Goal: Task Accomplishment & Management: Manage account settings

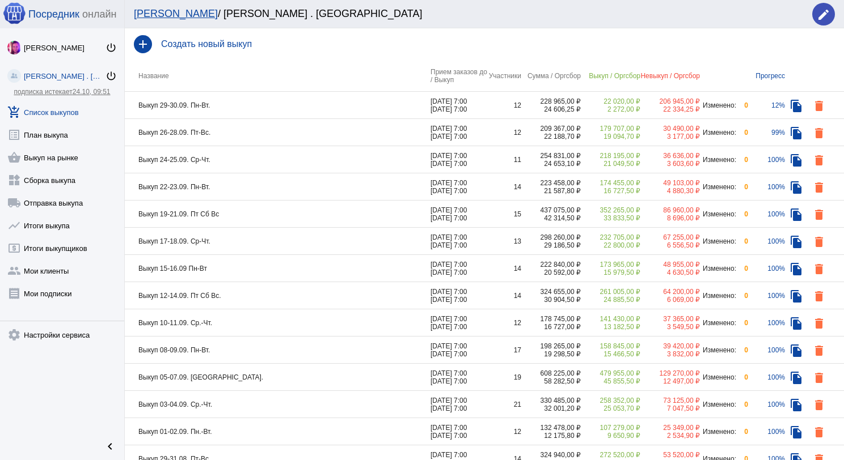
click at [268, 107] on td "Выкуп 29-30.09. Пн-Вт." at bounding box center [278, 105] width 306 height 27
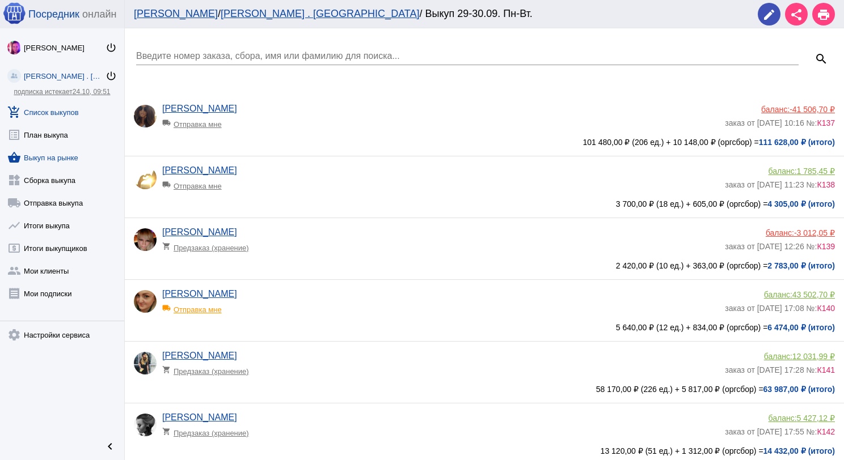
click at [66, 156] on link "shopping_basket Выкуп на рынке" at bounding box center [62, 155] width 124 height 23
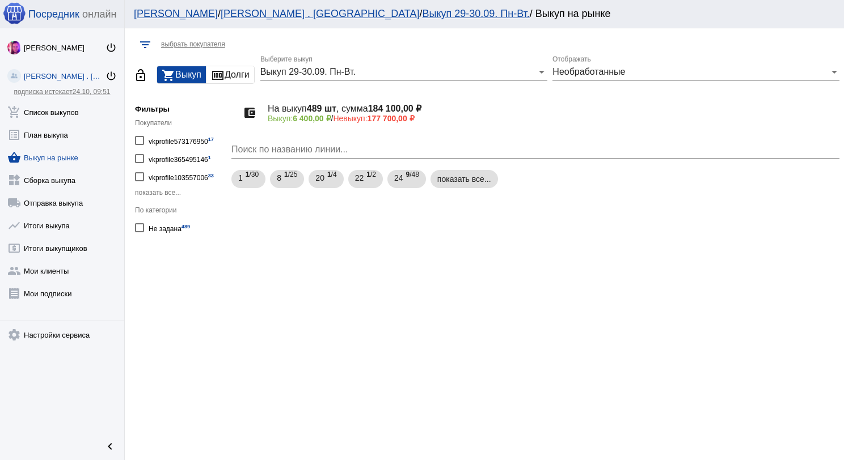
click at [573, 73] on span "Необработанные" at bounding box center [588, 72] width 73 height 10
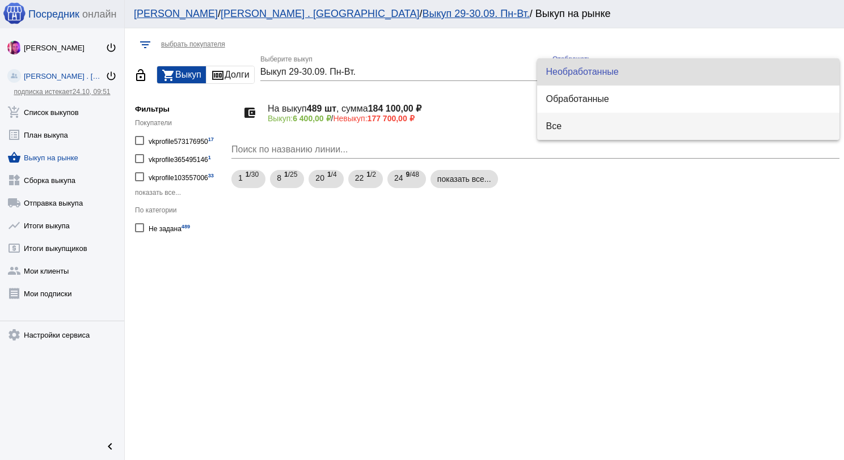
click at [574, 121] on span "Все" at bounding box center [688, 126] width 285 height 27
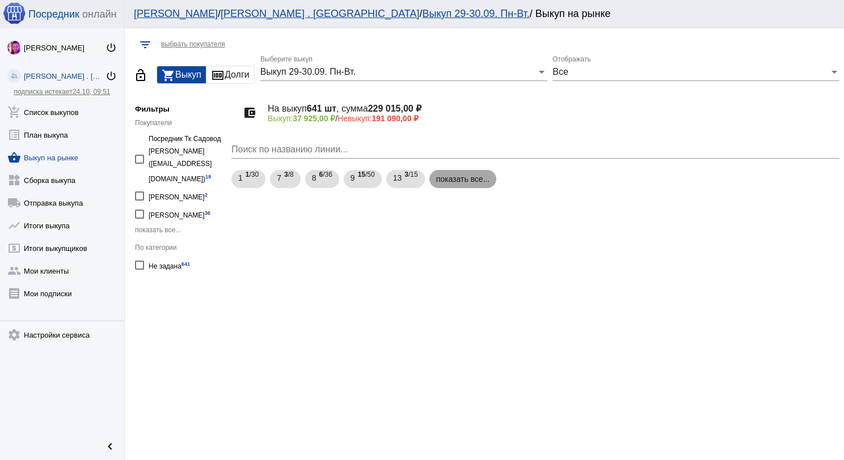
click at [474, 183] on mat-chip "показать все..." at bounding box center [462, 179] width 67 height 18
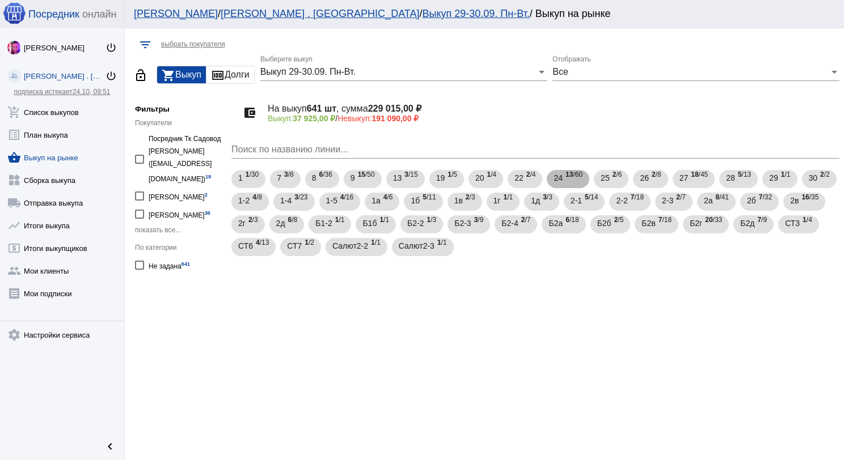
click at [578, 181] on span "13 /60" at bounding box center [573, 179] width 17 height 23
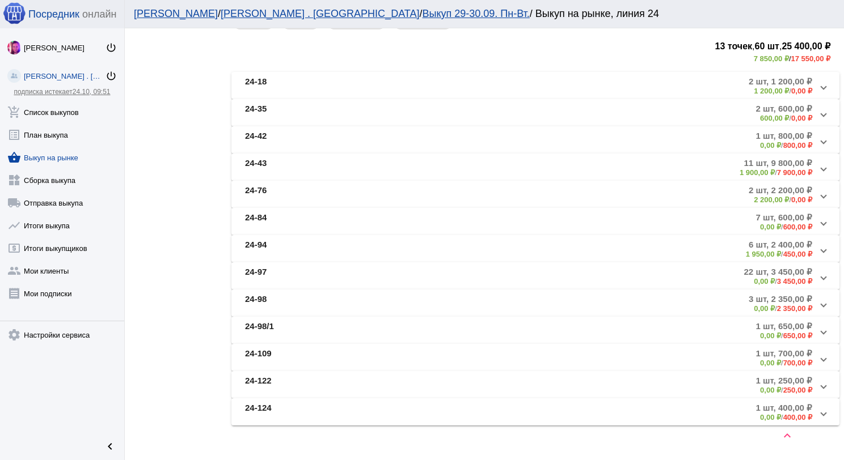
scroll to position [189, 0]
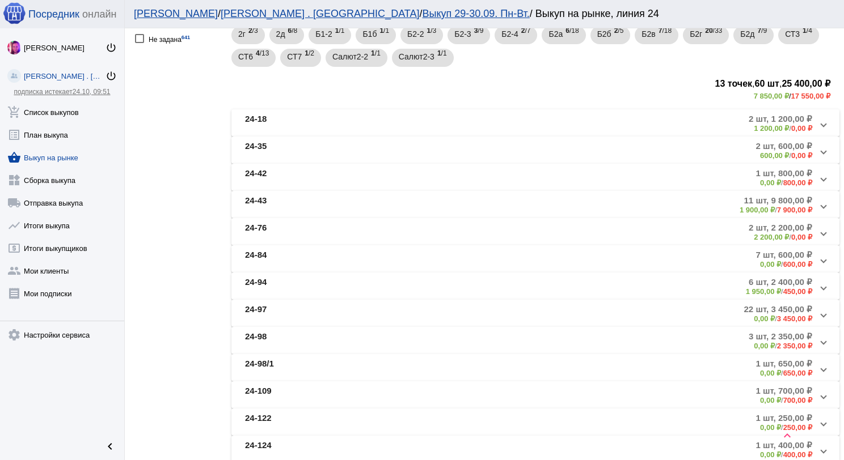
click at [414, 236] on mat-panel-title "24-76" at bounding box center [334, 232] width 179 height 19
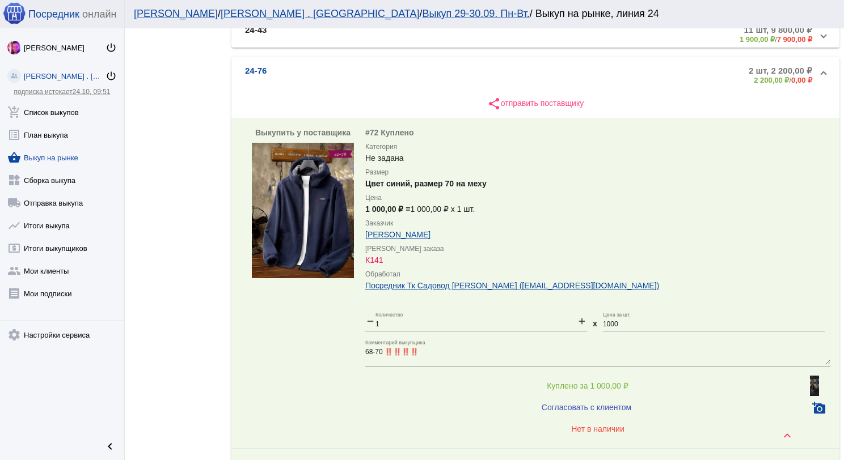
scroll to position [359, 0]
click at [328, 196] on img at bounding box center [303, 211] width 102 height 136
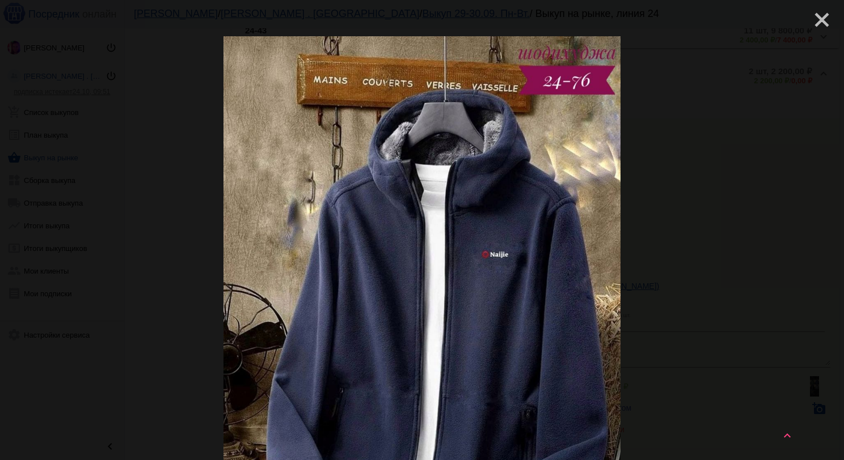
click at [810, 22] on mat-icon "close" at bounding box center [817, 16] width 14 height 14
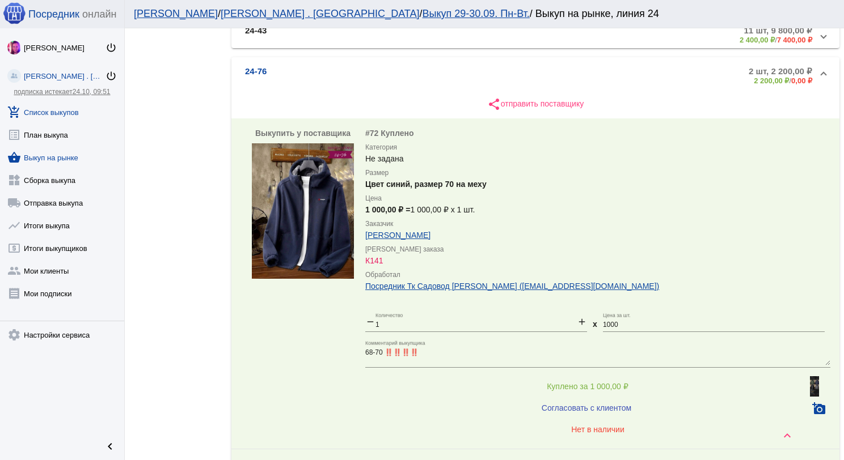
click at [77, 101] on link "add_shopping_cart Список выкупов" at bounding box center [62, 110] width 124 height 23
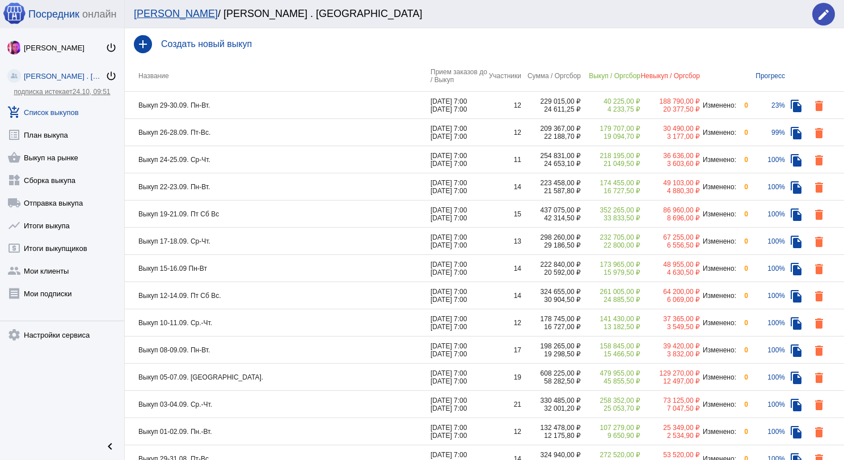
click at [226, 151] on td "Выкуп 24-25.09. Ср-Чт." at bounding box center [278, 159] width 306 height 27
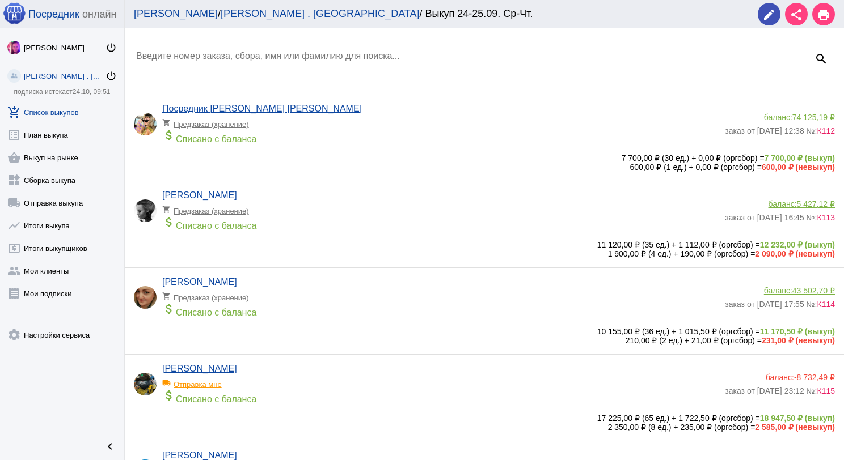
click at [77, 113] on link "add_shopping_cart Список выкупов" at bounding box center [62, 110] width 124 height 23
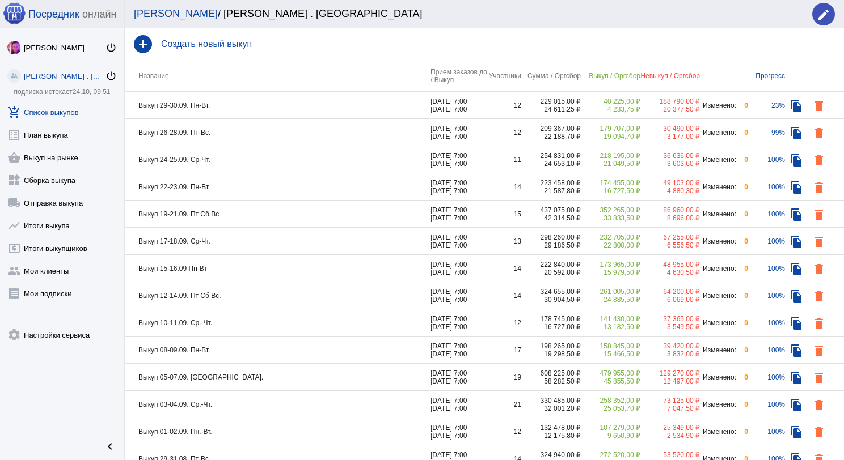
click at [262, 183] on td "Выкуп 22-23.09. Пн-Вт." at bounding box center [278, 186] width 306 height 27
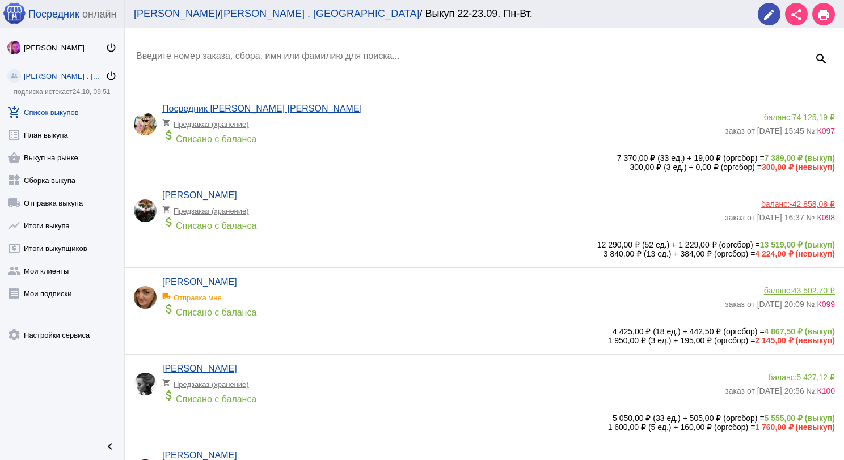
click at [68, 111] on link "add_shopping_cart Список выкупов" at bounding box center [62, 110] width 124 height 23
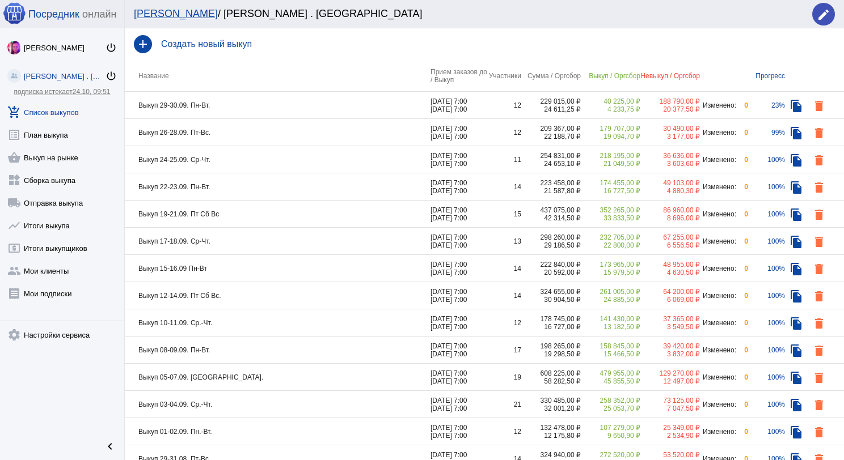
click at [253, 211] on td "Выкуп 19-21.09. Пт Сб Вс" at bounding box center [278, 214] width 306 height 27
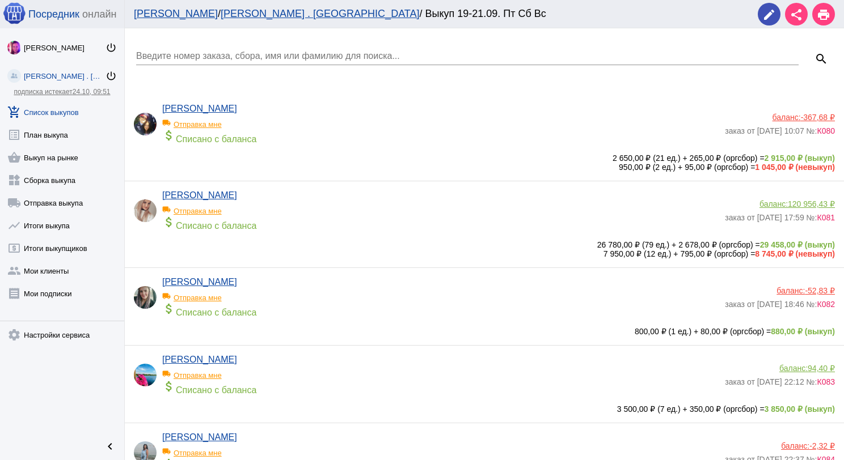
click at [299, 223] on div "attach_money Списано с баланса" at bounding box center [440, 223] width 557 height 16
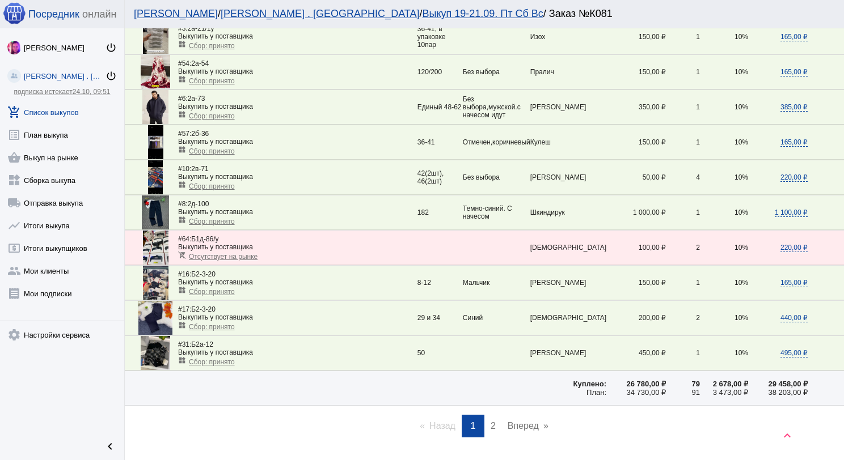
scroll to position [1531, 0]
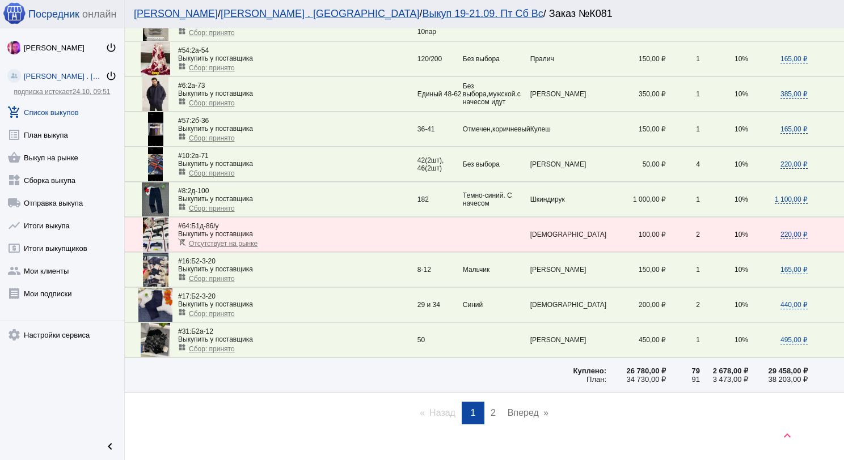
click at [492, 402] on link "page 2" at bounding box center [493, 413] width 16 height 23
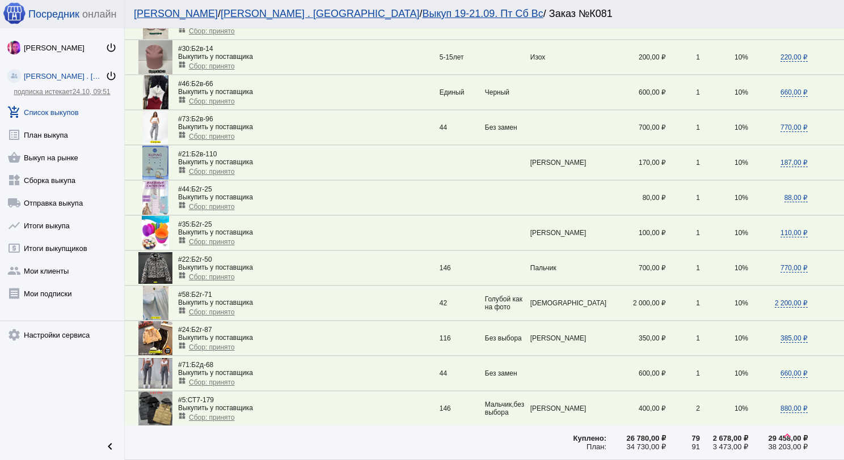
scroll to position [340, 0]
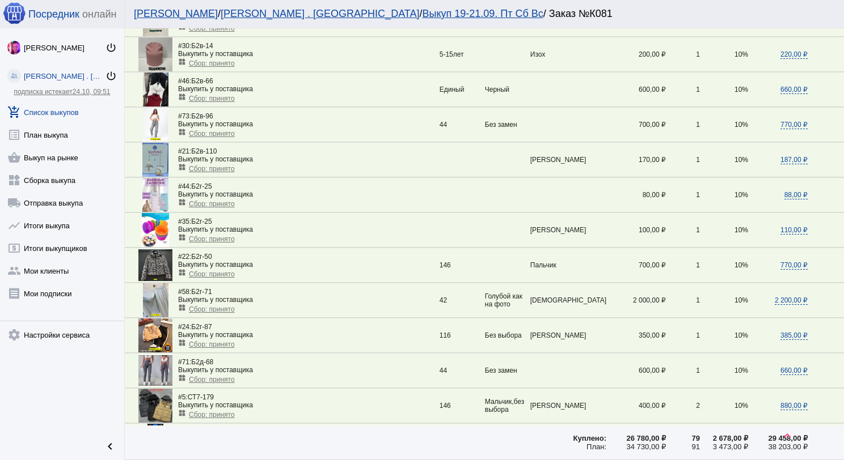
click at [225, 306] on span "Сбор: принято" at bounding box center [212, 310] width 46 height 8
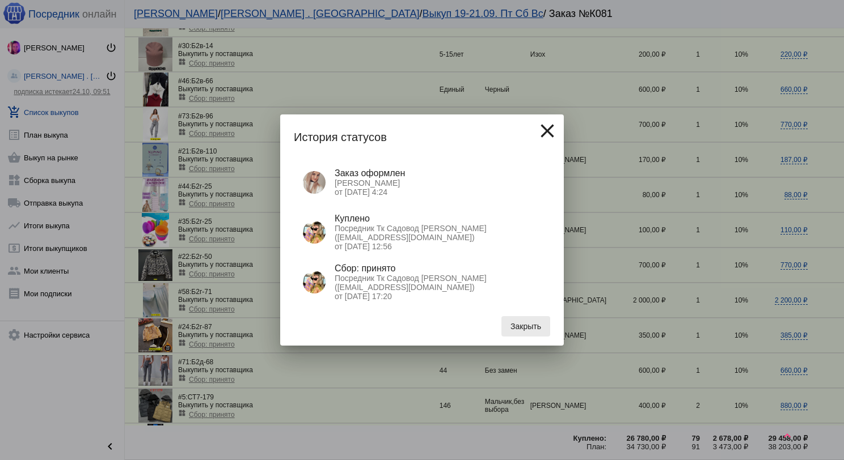
click at [522, 333] on button "Закрыть" at bounding box center [525, 326] width 49 height 20
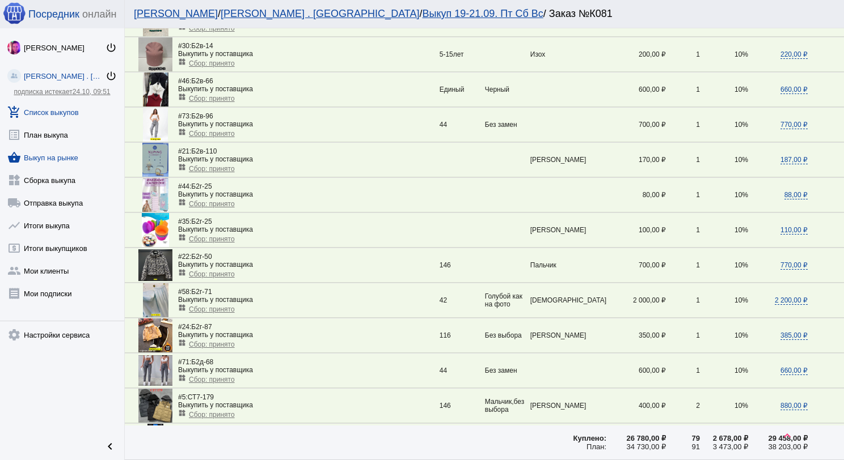
click at [69, 158] on link "shopping_basket Выкуп на рынке" at bounding box center [62, 155] width 124 height 23
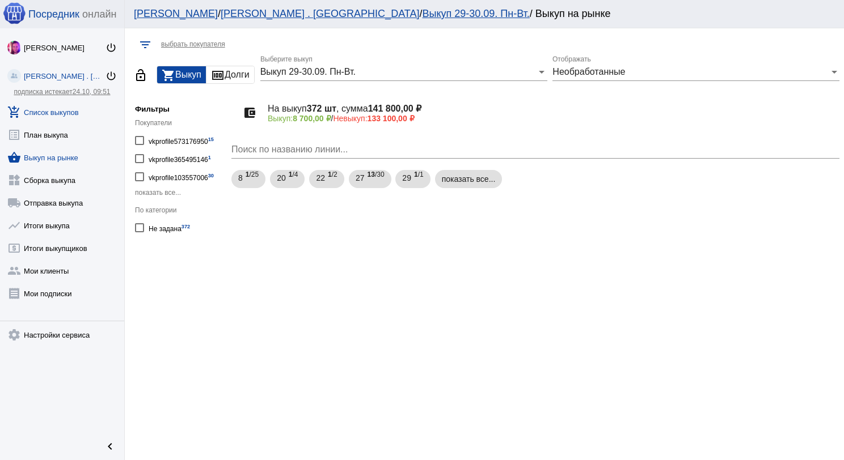
click at [79, 114] on link "add_shopping_cart Список выкупов" at bounding box center [62, 110] width 124 height 23
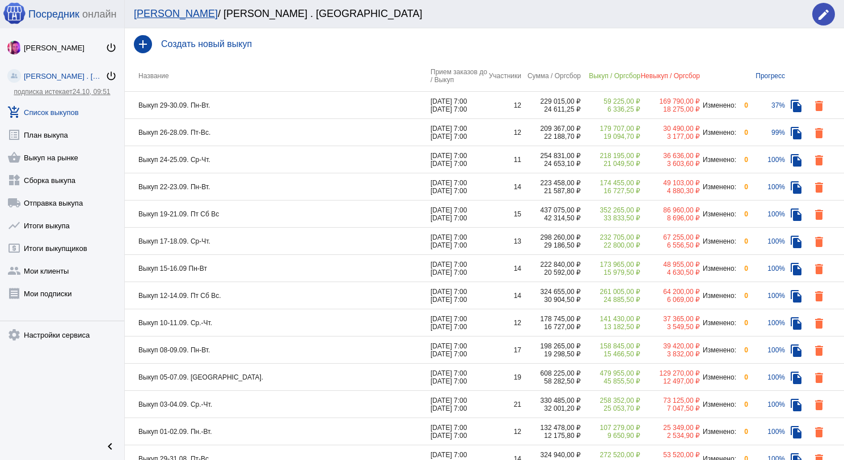
click at [261, 159] on td "Выкуп 24-25.09. Ср-Чт." at bounding box center [278, 159] width 306 height 27
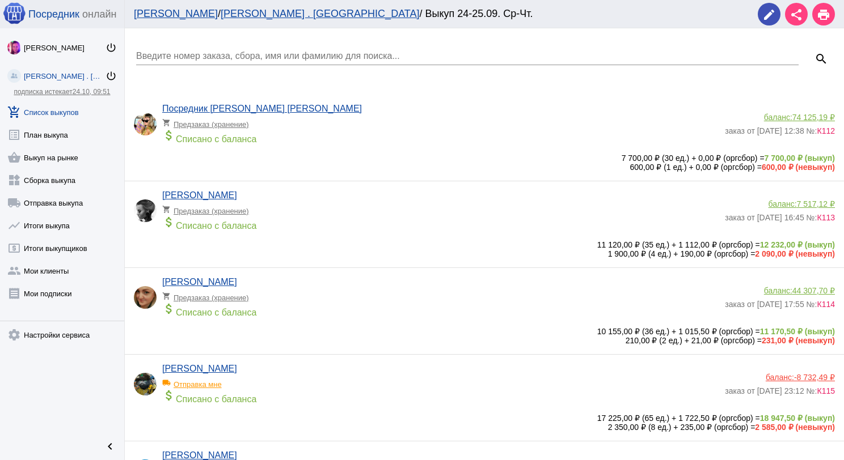
click at [65, 108] on link "add_shopping_cart Список выкупов" at bounding box center [62, 110] width 124 height 23
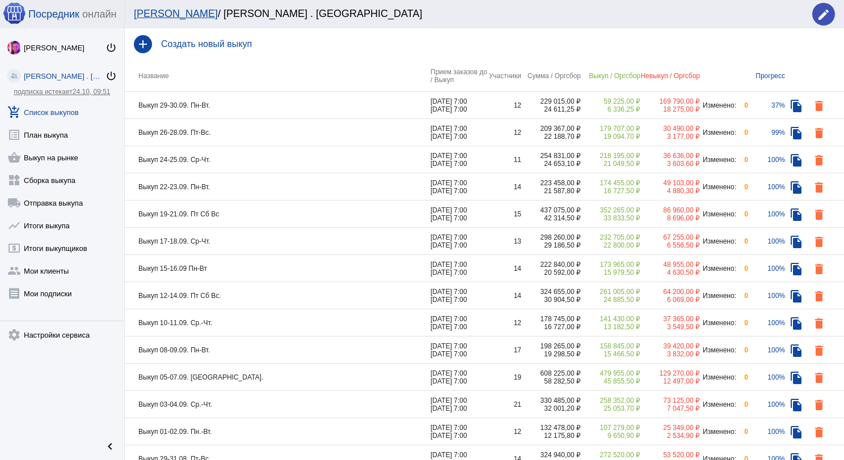
click at [231, 192] on td "Выкуп 22-23.09. Пн-Вт." at bounding box center [278, 186] width 306 height 27
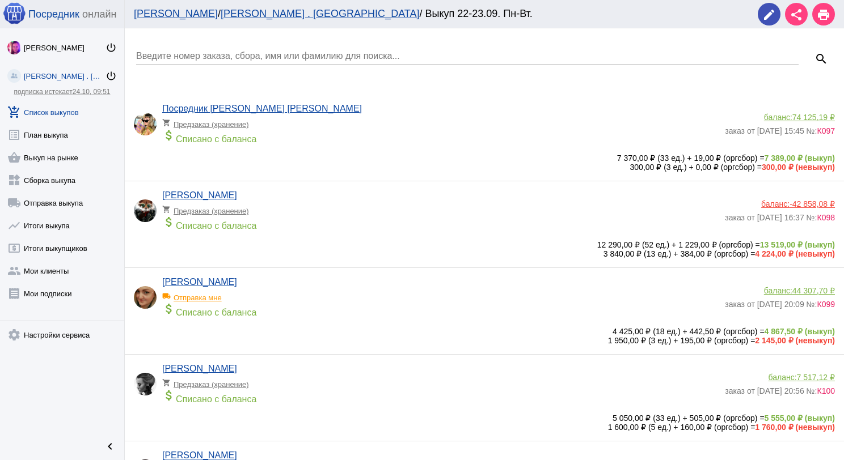
click at [62, 112] on link "add_shopping_cart Список выкупов" at bounding box center [62, 110] width 124 height 23
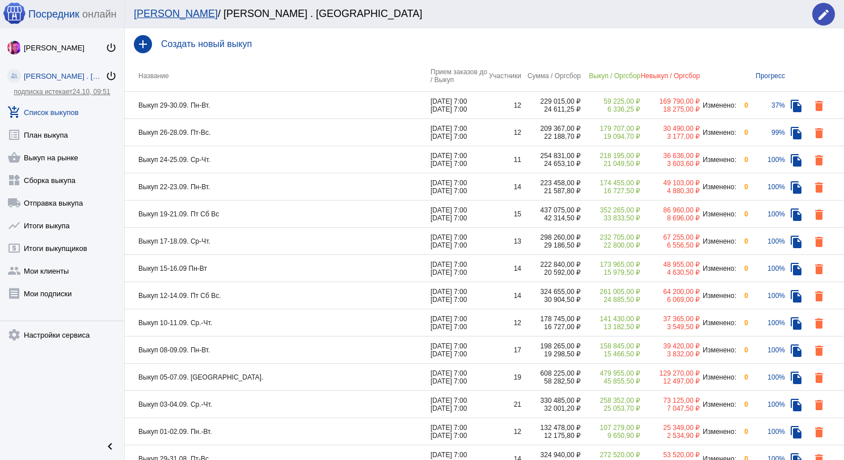
click at [229, 212] on td "Выкуп 19-21.09. Пт Сб Вс" at bounding box center [278, 214] width 306 height 27
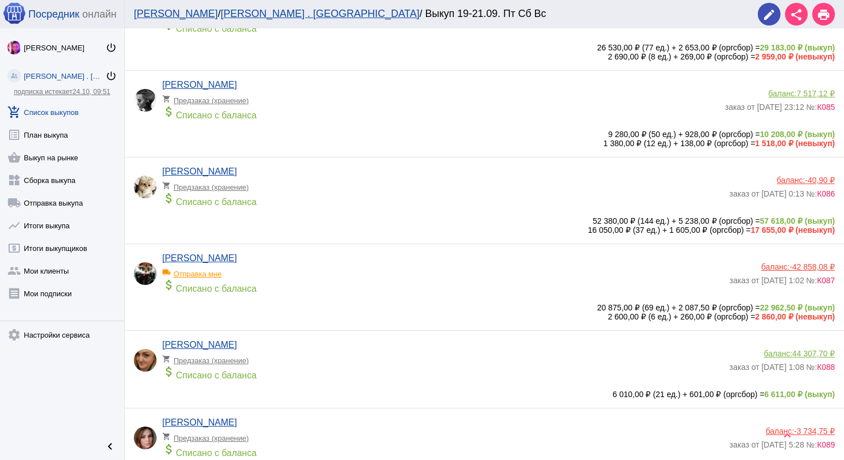
scroll to position [510, 0]
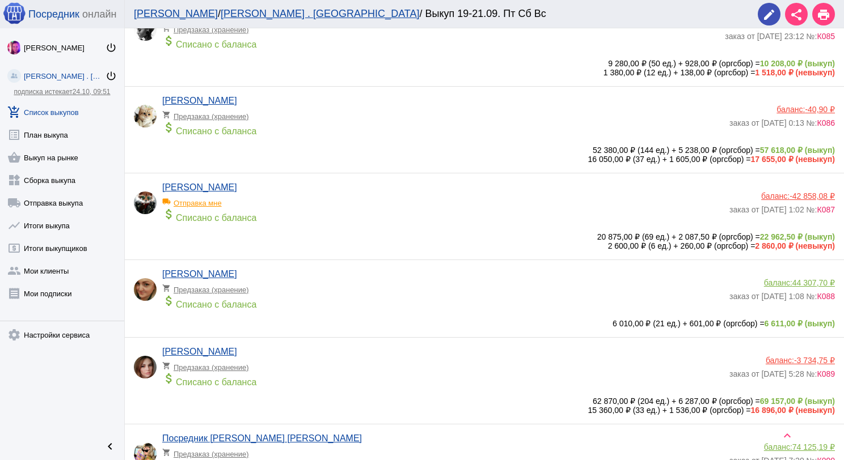
click at [339, 294] on app-delivery-type "shopping_cart Предзаказ (хранение)" at bounding box center [442, 287] width 561 height 15
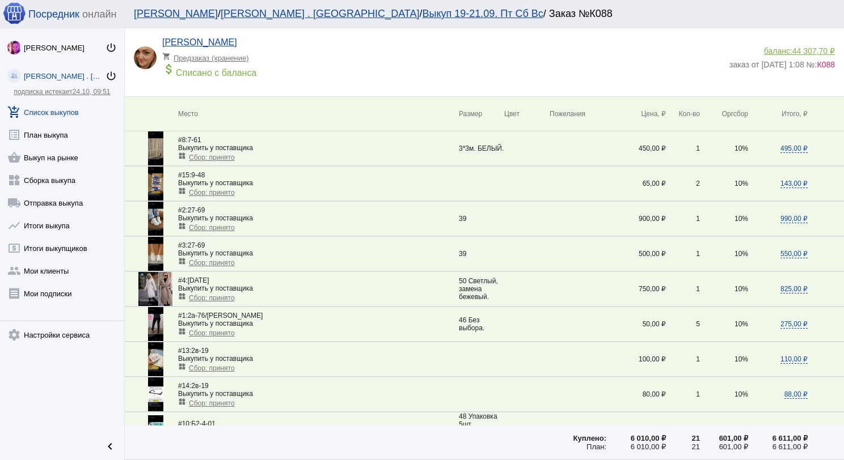
click at [219, 154] on span "Сбор: принято" at bounding box center [212, 158] width 46 height 8
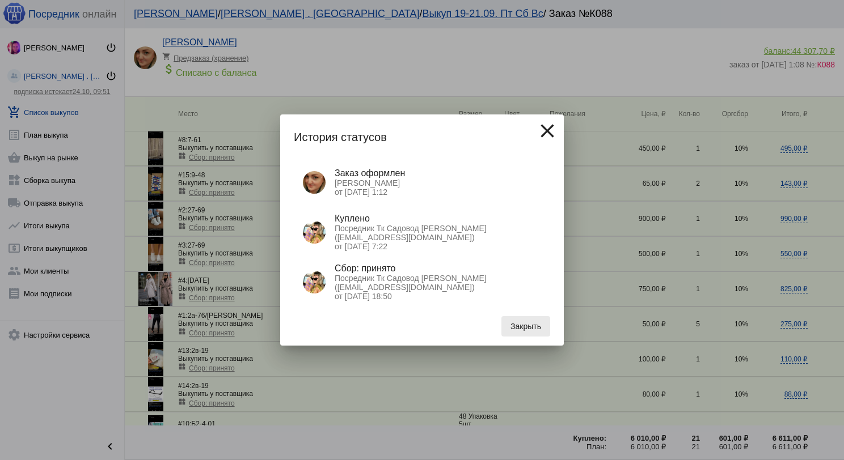
click at [517, 325] on span "Закрыть" at bounding box center [525, 326] width 31 height 9
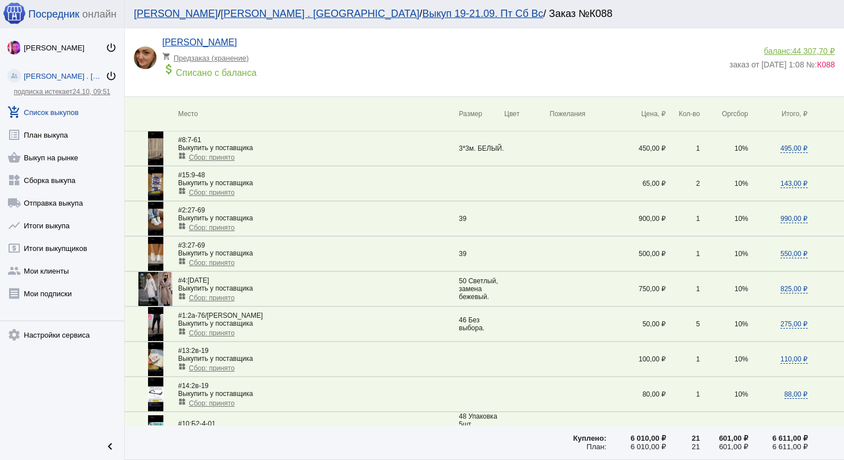
click at [63, 120] on link "add_shopping_cart Список выкупов" at bounding box center [62, 110] width 124 height 23
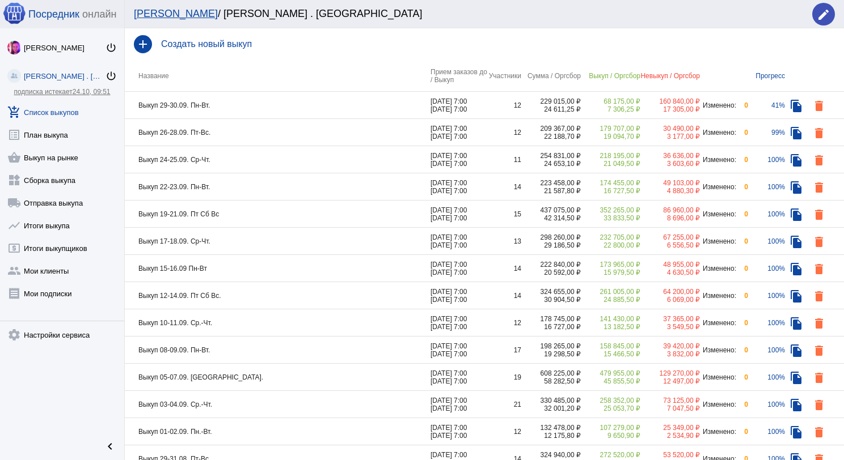
click at [256, 134] on td "Выкуп 26-28.09. Пт-Вс." at bounding box center [278, 132] width 306 height 27
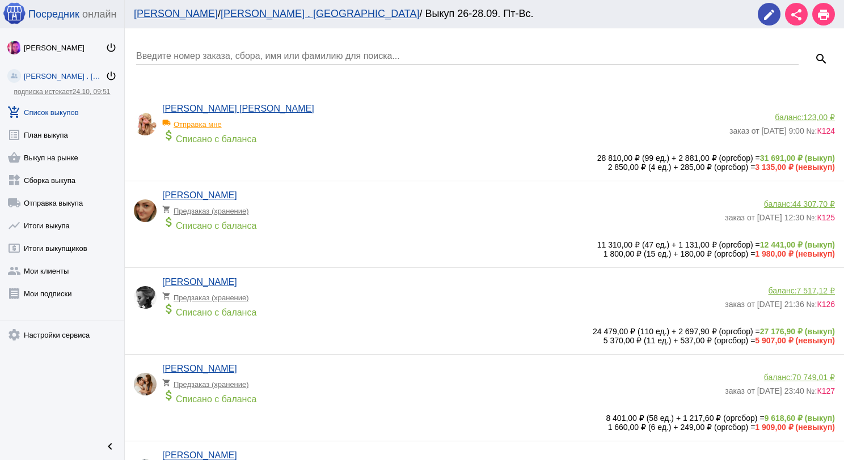
click at [253, 56] on input "Введите номер заказа, сбора, имя или фамилию для поиска..." at bounding box center [467, 56] width 662 height 10
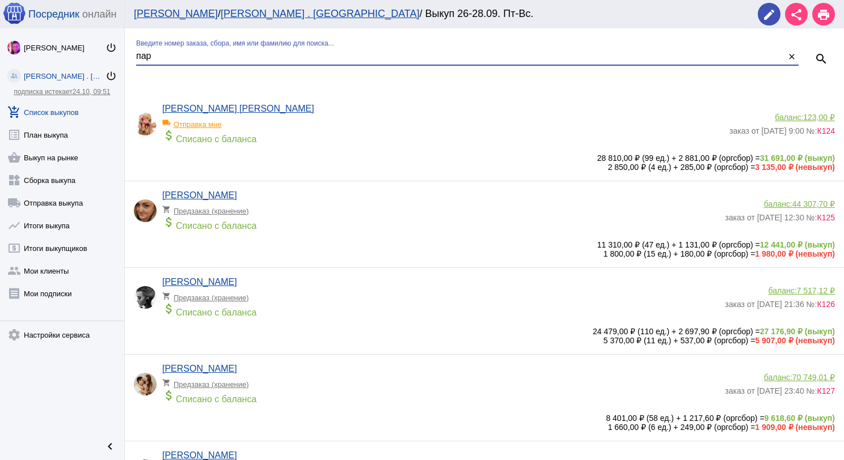
type input "пар"
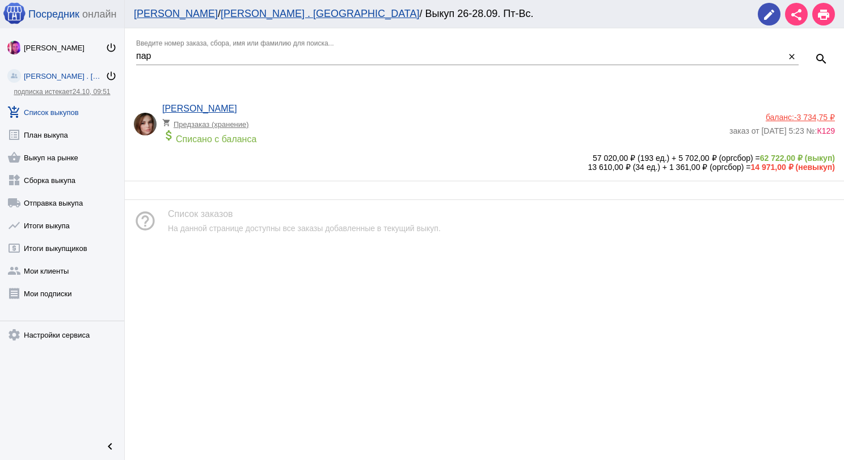
click at [391, 105] on div "[PERSON_NAME] shopping_cart Предзаказ (хранение) attach_money Списано с баланса" at bounding box center [445, 127] width 567 height 46
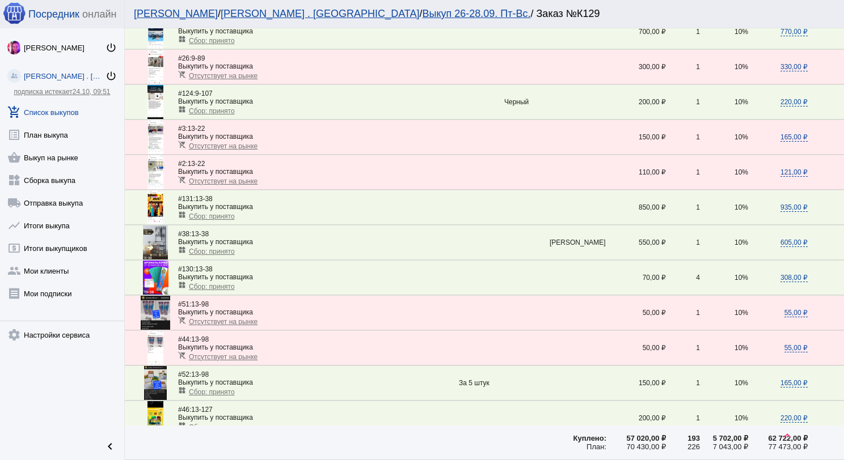
scroll to position [1531, 0]
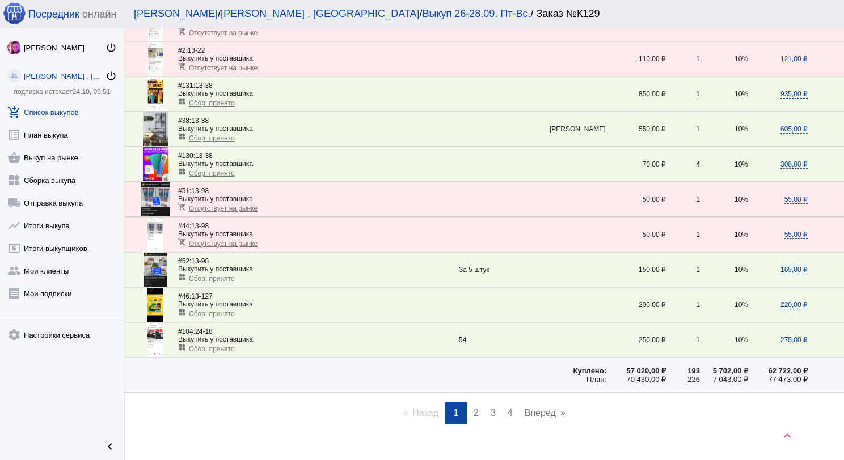
click at [475, 402] on link "page 2" at bounding box center [476, 413] width 16 height 23
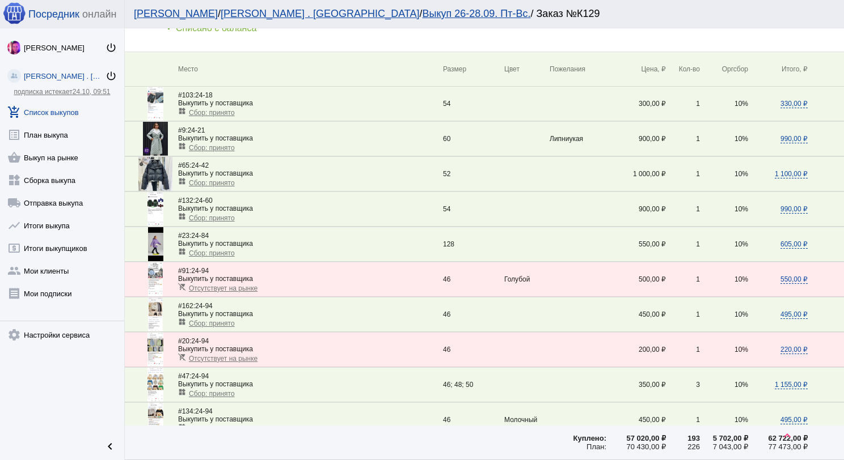
scroll to position [0, 0]
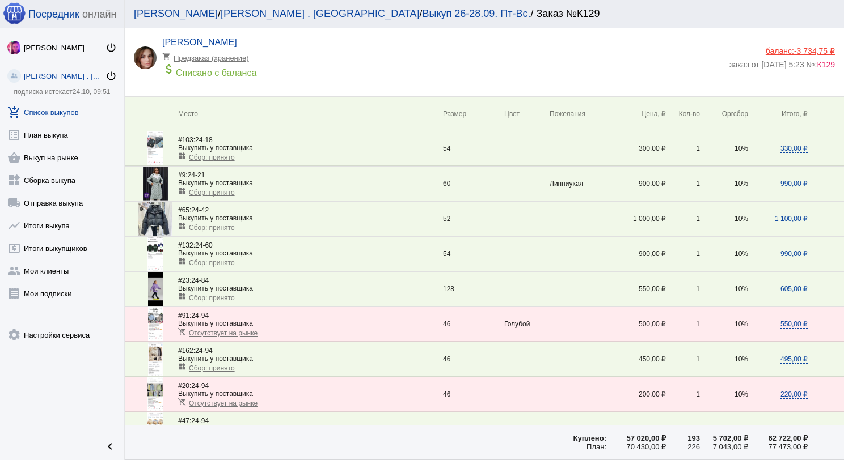
click at [794, 48] on span "-3 734,75 ₽" at bounding box center [814, 50] width 41 height 9
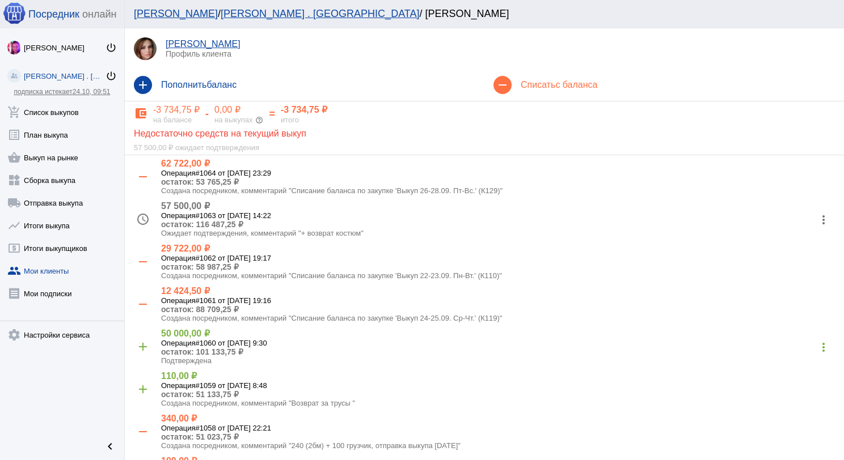
click at [814, 220] on mat-icon "more_vert" at bounding box center [823, 220] width 18 height 18
click at [807, 240] on button "receipt Просмотр чека" at bounding box center [778, 249] width 96 height 27
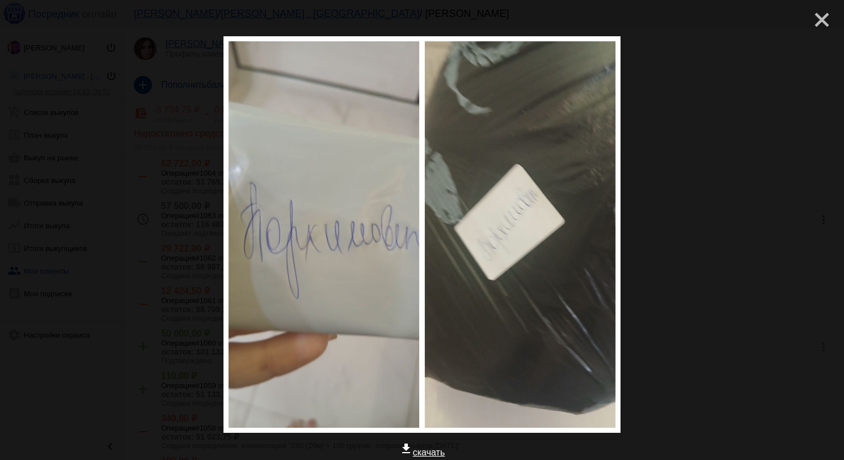
click at [810, 22] on mat-icon "close" at bounding box center [817, 16] width 14 height 14
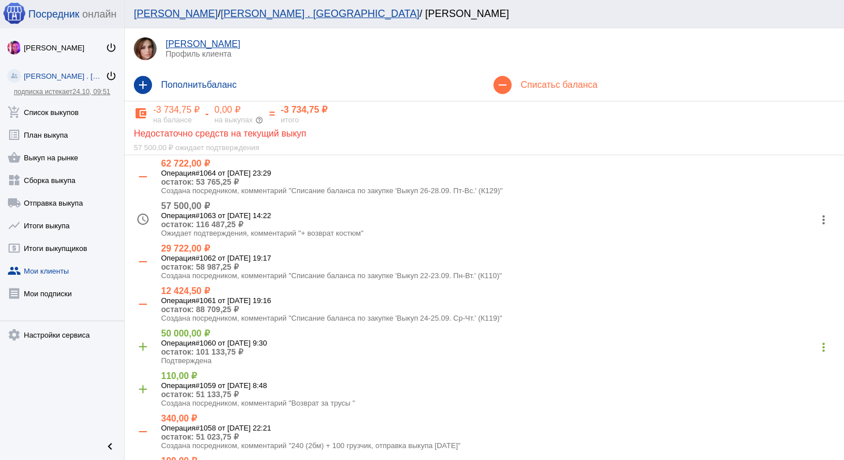
click at [520, 84] on h4 "Списать с баланса" at bounding box center [677, 85] width 314 height 10
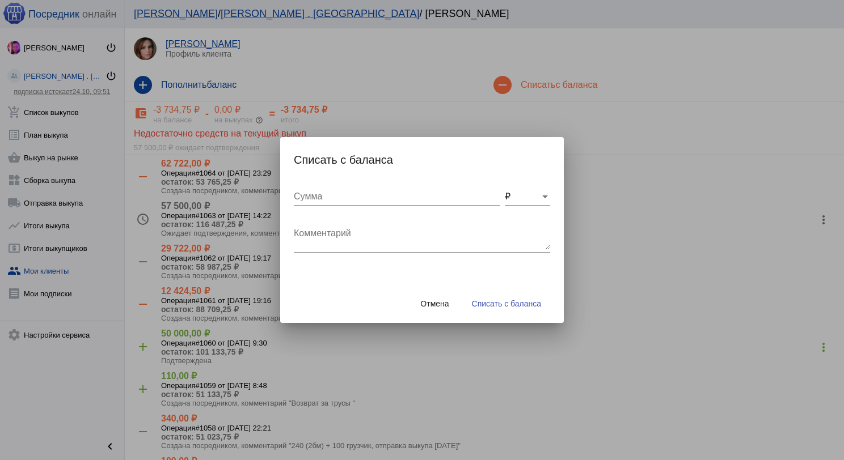
click at [388, 229] on textarea "Комментарий" at bounding box center [422, 238] width 256 height 23
click at [391, 228] on textarea "К129 #149" at bounding box center [422, 238] width 256 height 23
type textarea "К129 #149 купили"
click at [386, 200] on input "Сумма" at bounding box center [397, 197] width 206 height 10
type input "550"
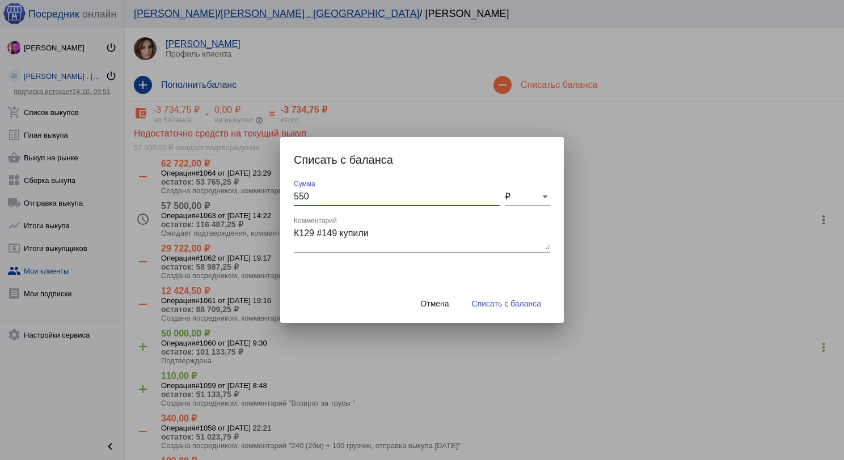
click at [519, 310] on button "Списать с баланса" at bounding box center [506, 304] width 87 height 20
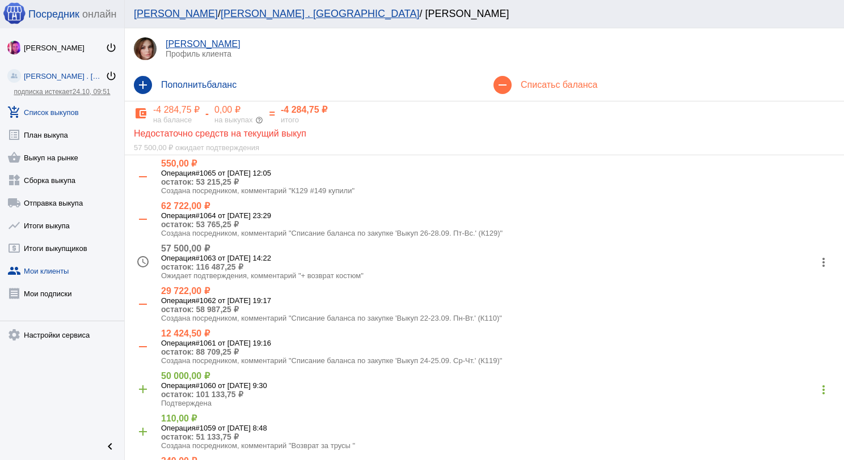
click at [73, 113] on link "add_shopping_cart Список выкупов" at bounding box center [62, 110] width 124 height 23
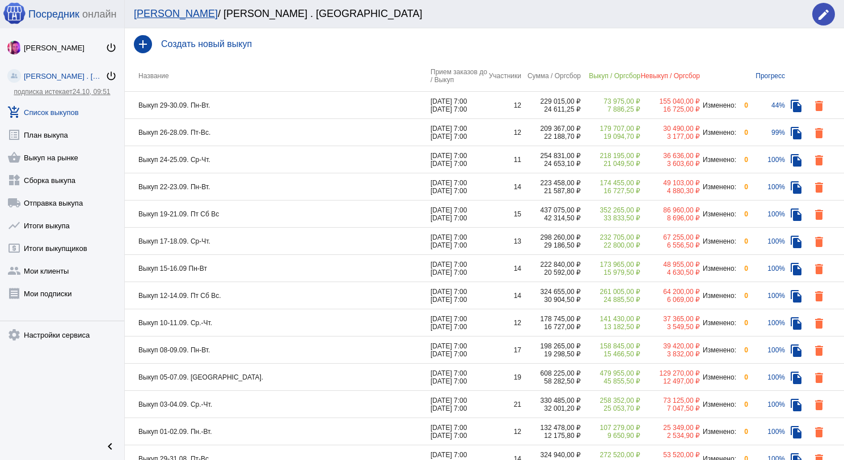
click at [325, 107] on td "Выкуп 29-30.09. Пн-Вт." at bounding box center [278, 105] width 306 height 27
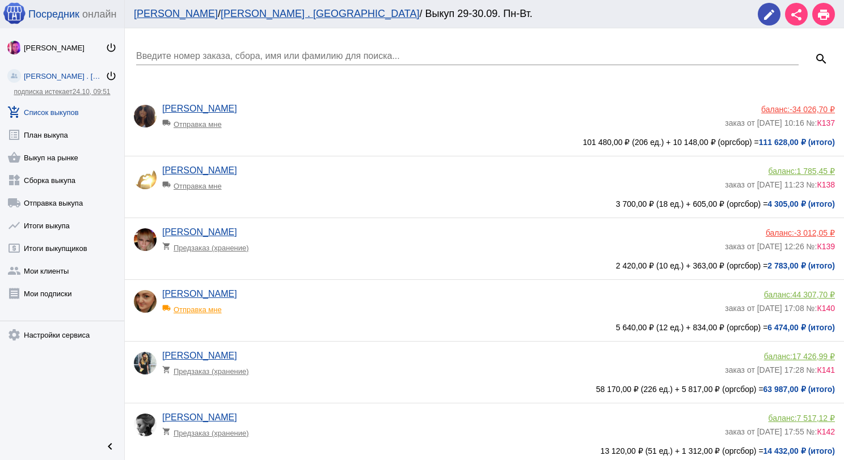
click at [251, 57] on input "Введите номер заказа, сбора, имя или фамилию для поиска..." at bounding box center [467, 56] width 662 height 10
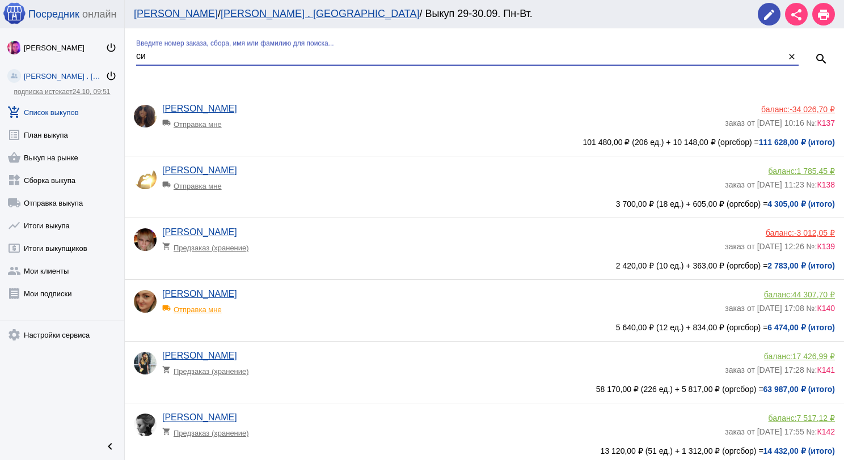
type input "си"
click at [807, 108] on span "-34 026,70 ₽" at bounding box center [811, 109] width 45 height 9
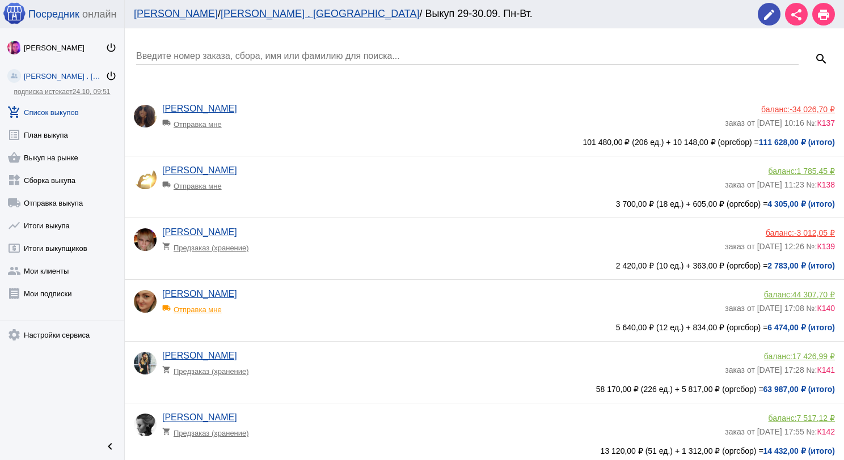
click at [247, 56] on input "Введите номер заказа, сбора, имя или фамилию для поиска..." at bounding box center [467, 56] width 662 height 10
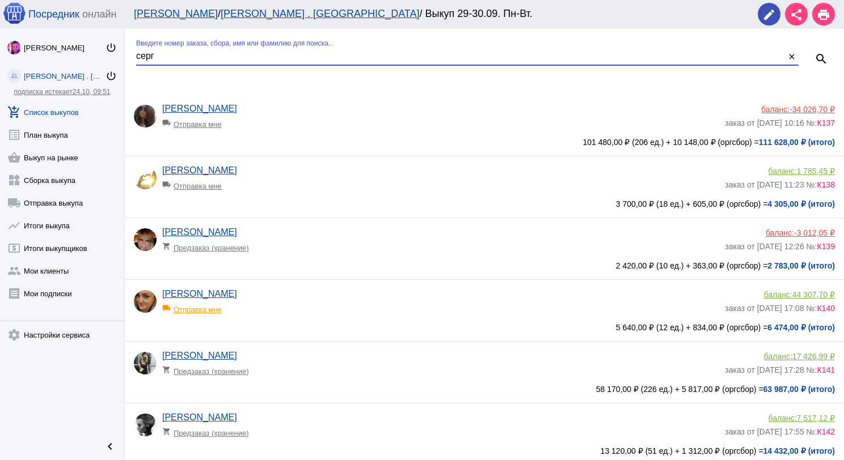
type input "серг"
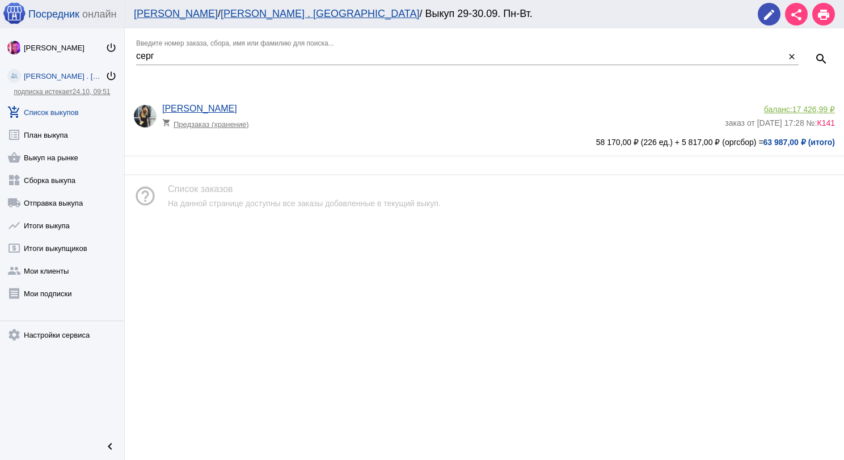
click at [819, 105] on span "17 426,99 ₽" at bounding box center [813, 109] width 43 height 9
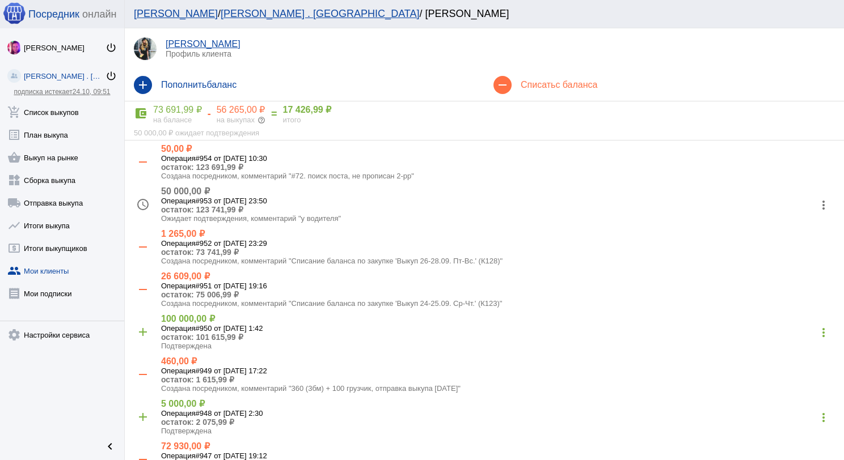
click at [546, 82] on h4 "Списать с баланса" at bounding box center [677, 85] width 314 height 10
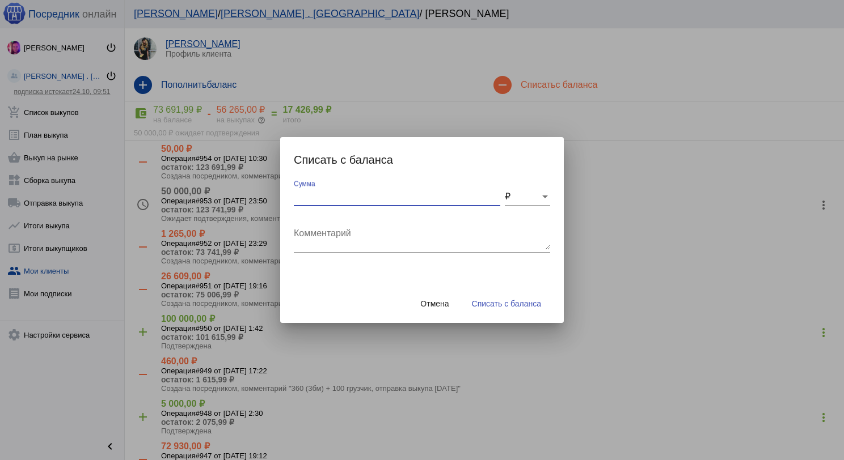
click at [364, 200] on input "Сумма" at bounding box center [397, 197] width 206 height 10
click at [338, 227] on div "Комментарий" at bounding box center [422, 235] width 256 height 36
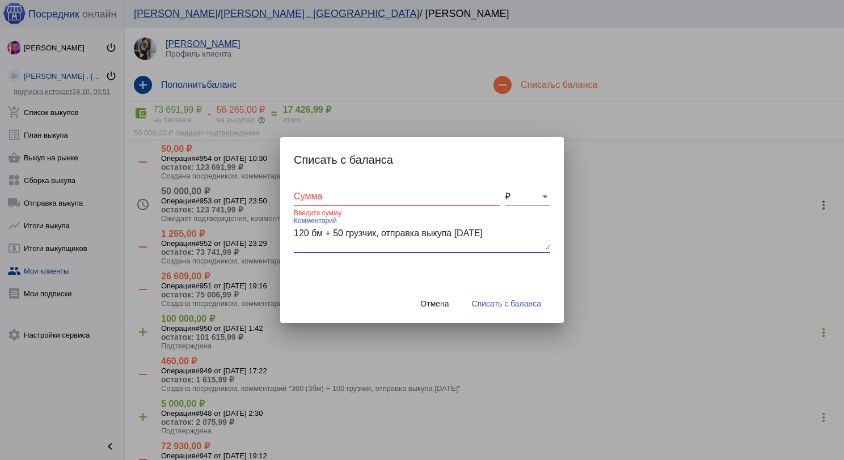
type textarea "120 бм + 50 грузчик, отправка выкупа [DATE]"
click at [338, 201] on input "Сумма" at bounding box center [397, 197] width 206 height 10
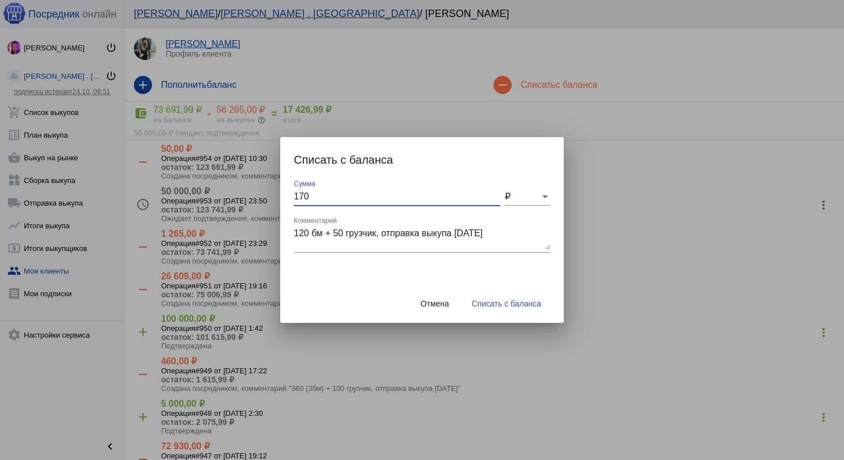
type input "170"
click at [492, 302] on span "Списать с баланса" at bounding box center [506, 303] width 69 height 9
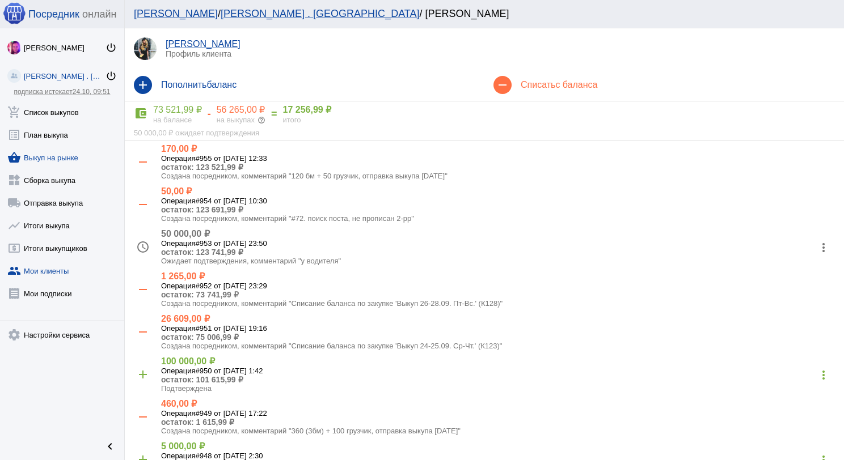
click at [71, 155] on link "shopping_basket Выкуп на рынке" at bounding box center [62, 155] width 124 height 23
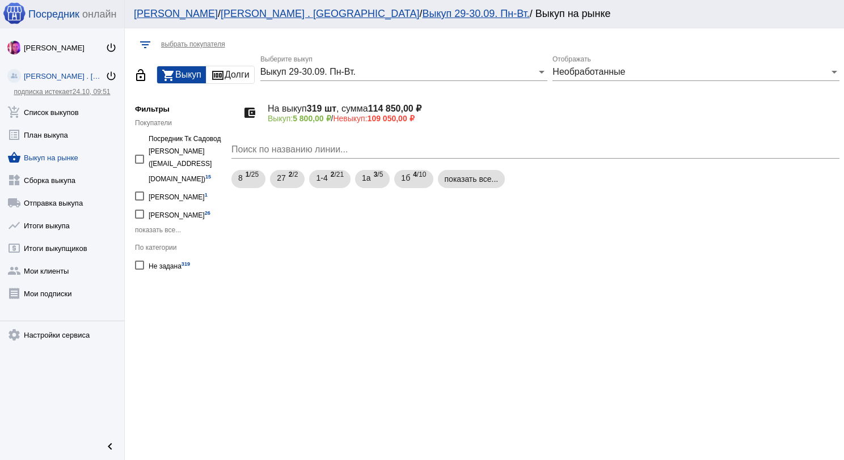
click at [581, 73] on span "Необработанные" at bounding box center [588, 72] width 73 height 10
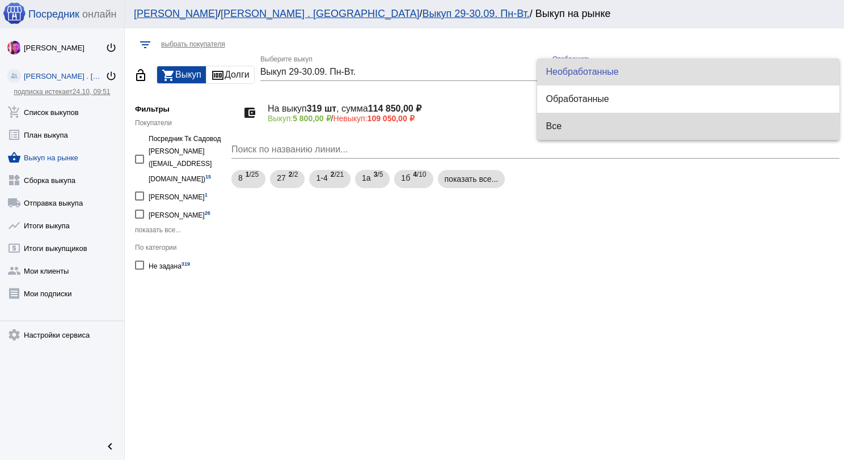
click at [570, 120] on span "Все" at bounding box center [688, 126] width 285 height 27
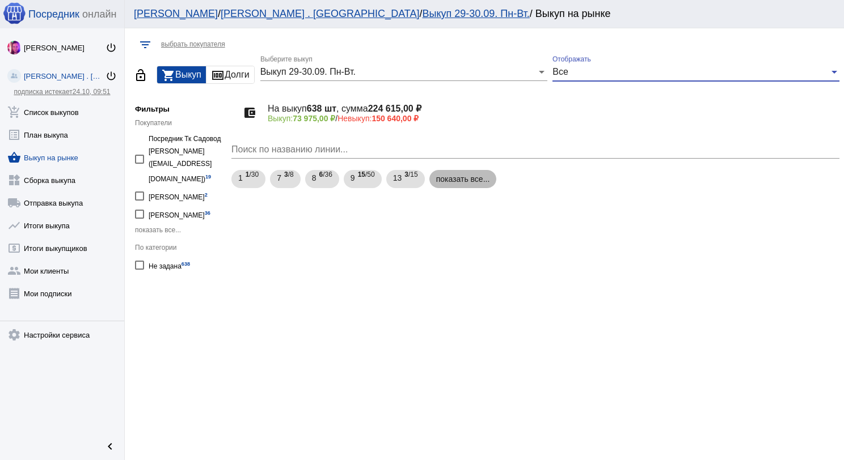
click at [493, 179] on mat-chip "показать все..." at bounding box center [462, 179] width 67 height 18
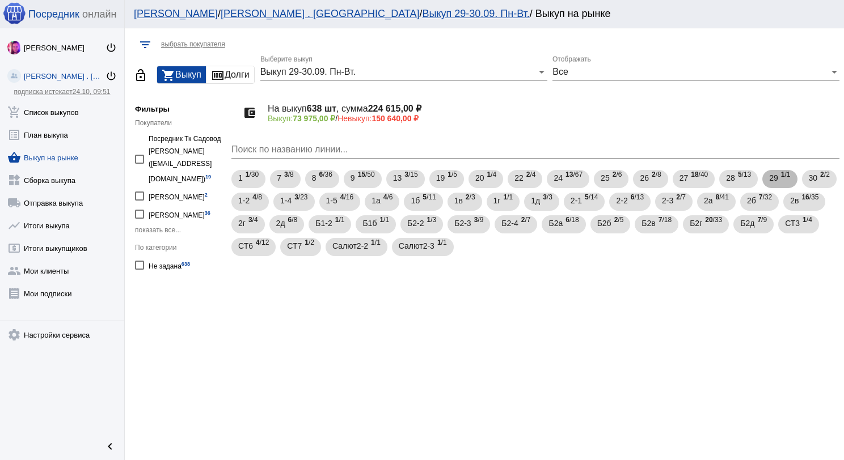
click at [785, 177] on span "1 /1" at bounding box center [786, 179] width 10 height 23
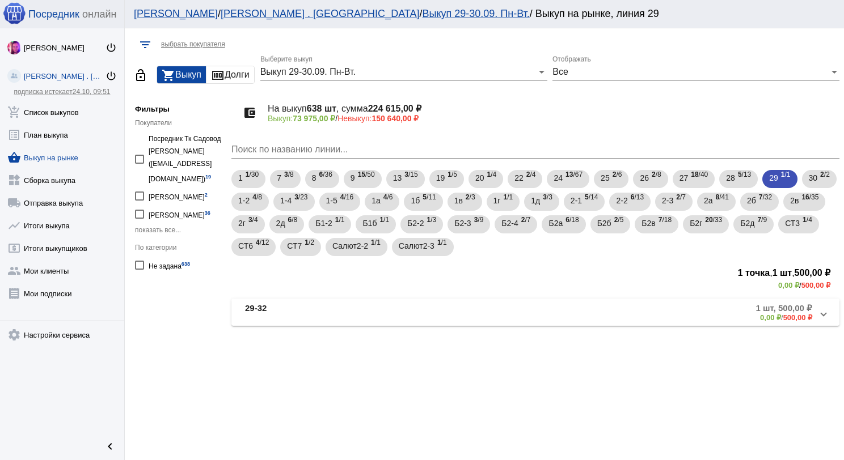
click at [355, 315] on mat-panel-title "29-32" at bounding box center [335, 312] width 181 height 19
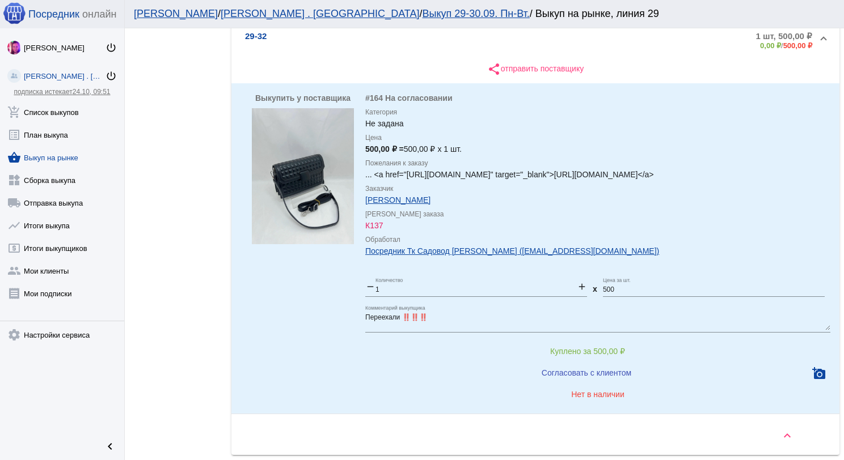
scroll to position [207, 0]
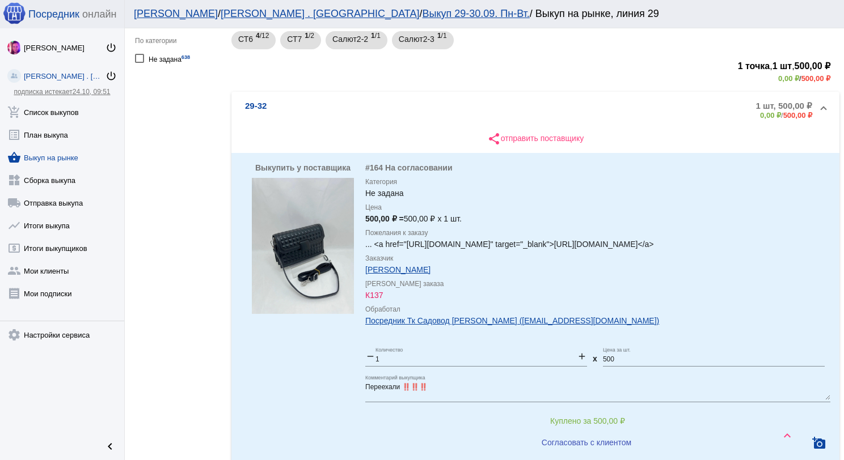
click at [315, 248] on img at bounding box center [303, 246] width 102 height 136
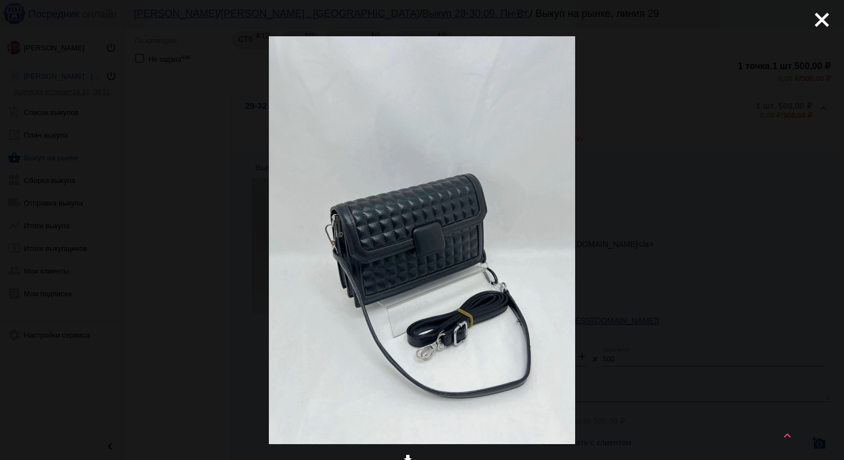
scroll to position [170, 0]
click at [815, 22] on mat-icon "close" at bounding box center [817, 16] width 14 height 14
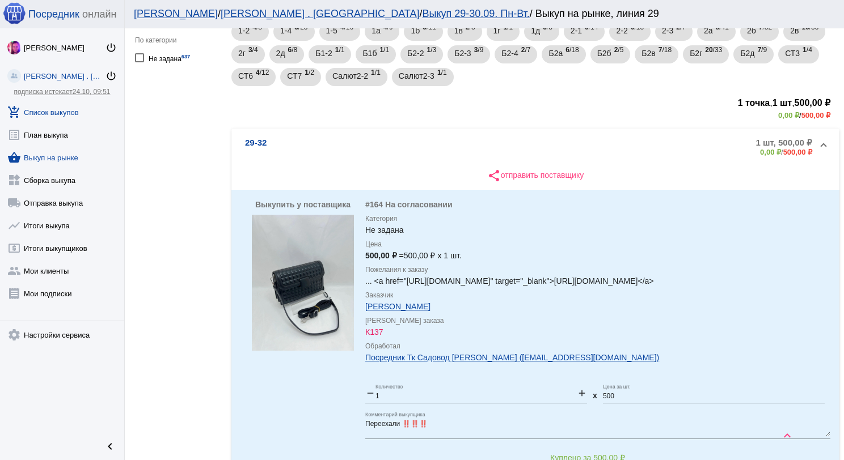
click at [75, 108] on link "add_shopping_cart Список выкупов" at bounding box center [62, 110] width 124 height 23
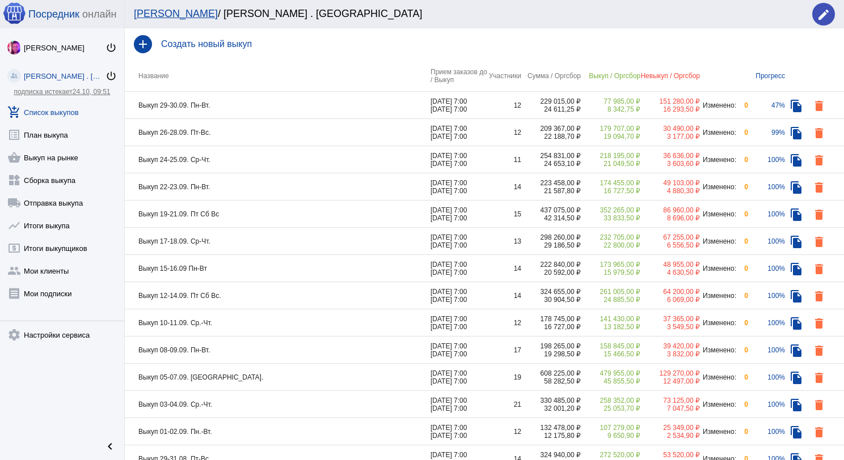
click at [300, 104] on td "Выкуп 29-30.09. Пн-Вт." at bounding box center [278, 105] width 306 height 27
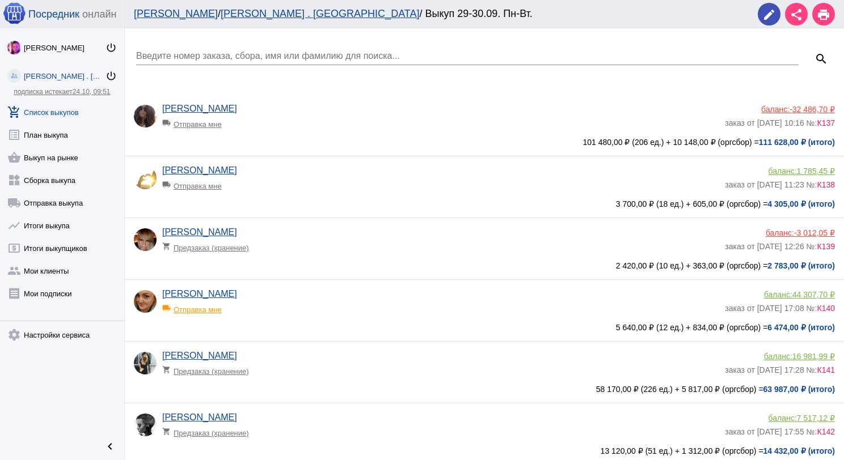
click at [277, 46] on div "Введите номер заказа, сбора, имя или фамилию для поиска..." at bounding box center [467, 53] width 662 height 26
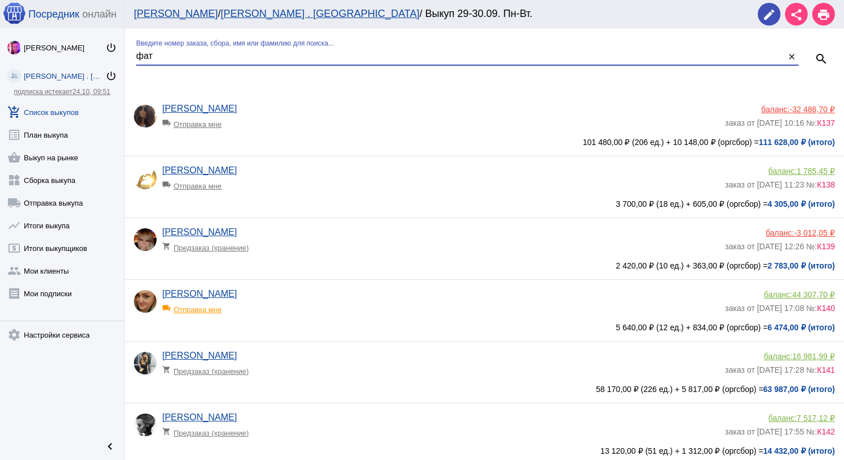
type input "фат"
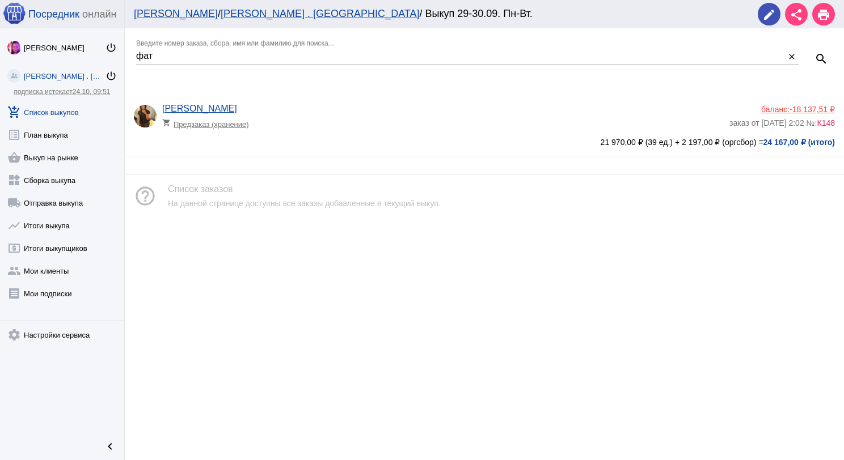
click at [325, 123] on app-delivery-type "shopping_cart Предзаказ (хранение)" at bounding box center [442, 121] width 561 height 15
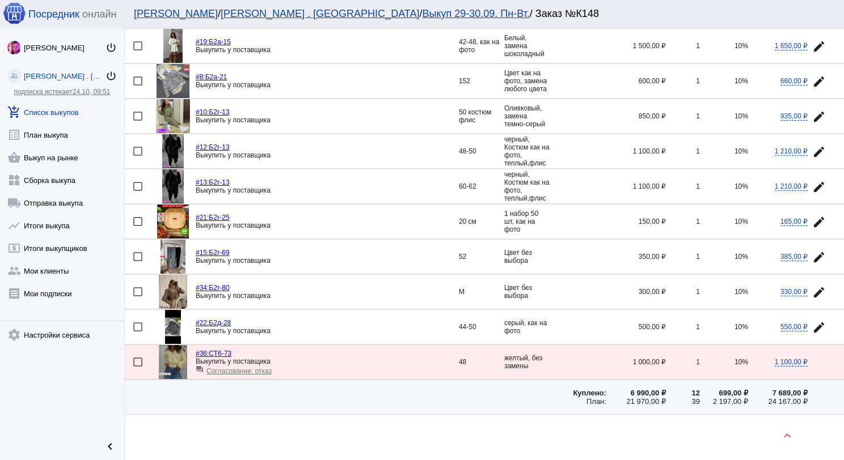
scroll to position [1102, 0]
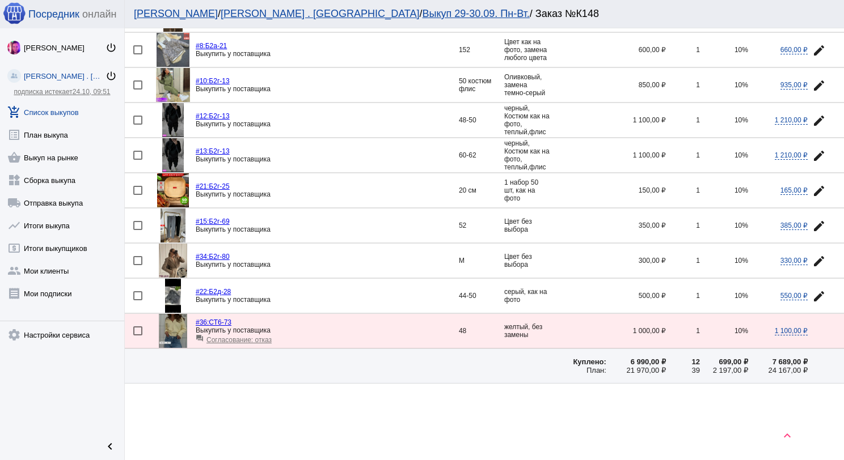
click at [56, 108] on link "add_shopping_cart Список выкупов" at bounding box center [62, 110] width 124 height 23
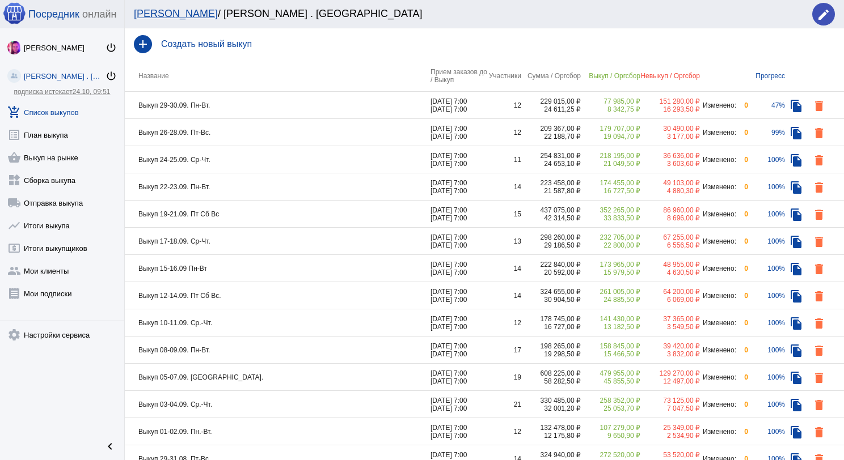
click at [291, 162] on td "Выкуп 24-25.09. Ср-Чт." at bounding box center [278, 159] width 306 height 27
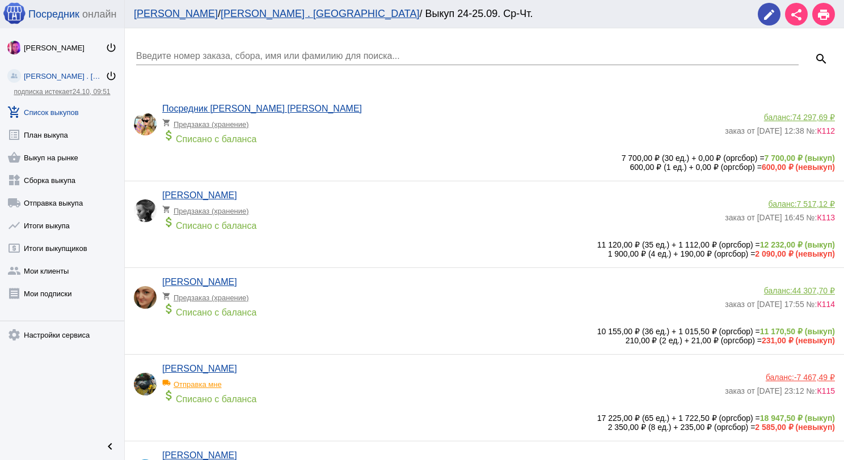
click at [64, 111] on link "add_shopping_cart Список выкупов" at bounding box center [62, 110] width 124 height 23
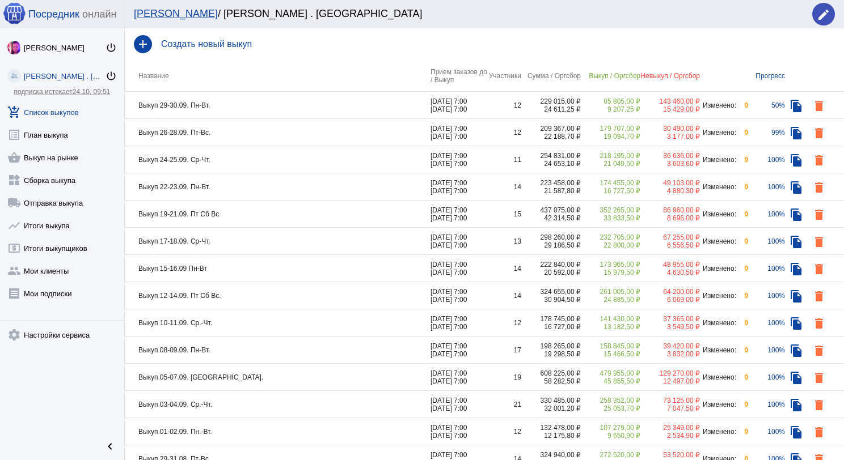
click at [247, 187] on td "Выкуп 22-23.09. Пн-Вт." at bounding box center [278, 186] width 306 height 27
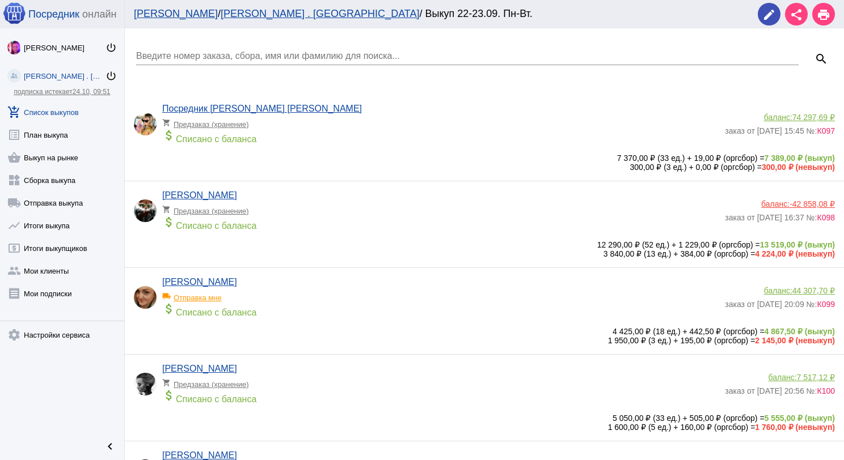
click at [67, 116] on link "add_shopping_cart Список выкупов" at bounding box center [62, 110] width 124 height 23
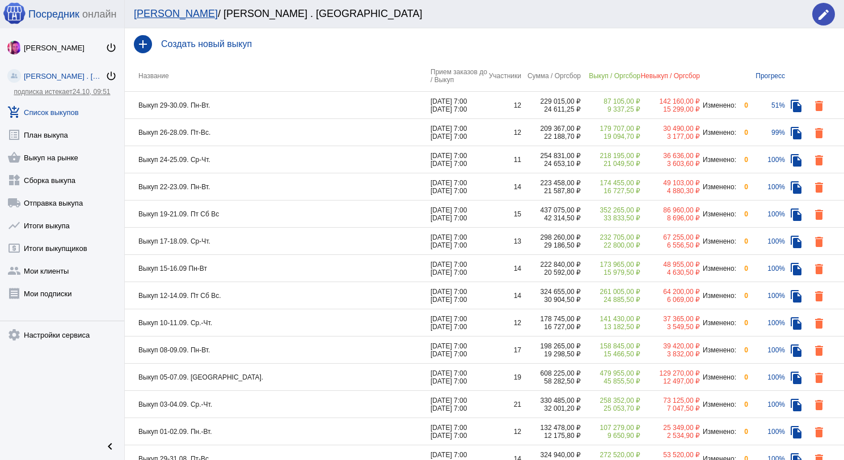
click at [242, 215] on td "Выкуп 19-21.09. Пт Сб Вс" at bounding box center [278, 214] width 306 height 27
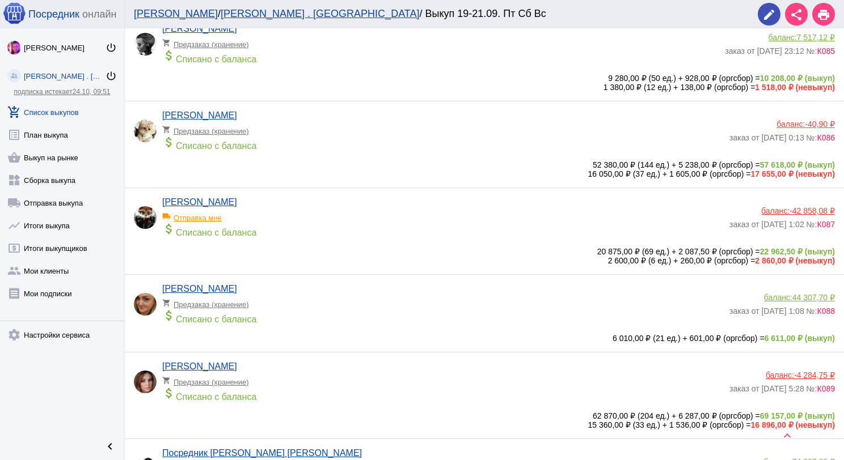
scroll to position [510, 0]
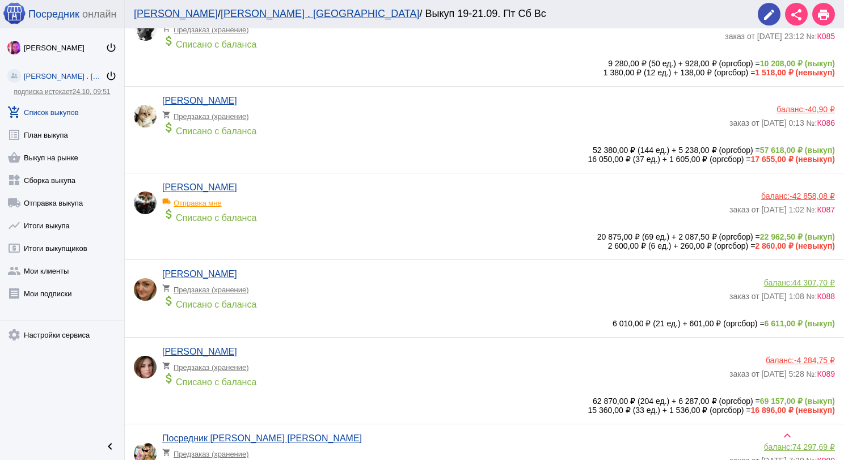
click at [330, 290] on app-delivery-type "shopping_cart Предзаказ (хранение)" at bounding box center [442, 287] width 561 height 15
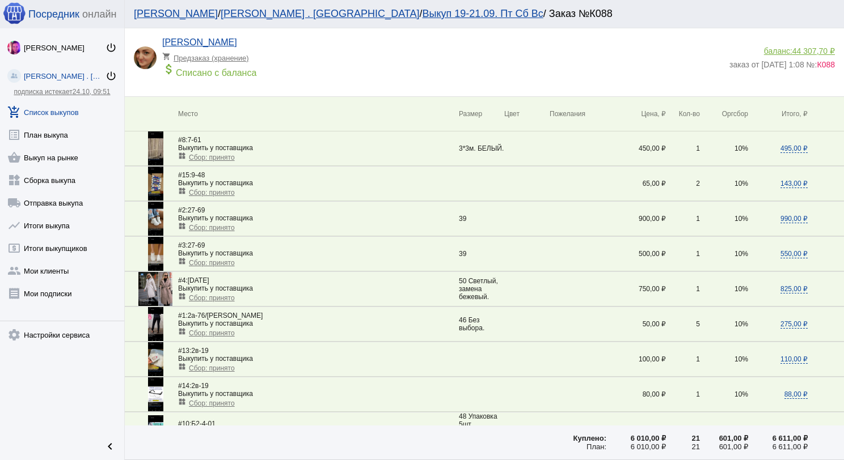
click at [155, 143] on img at bounding box center [155, 149] width 15 height 34
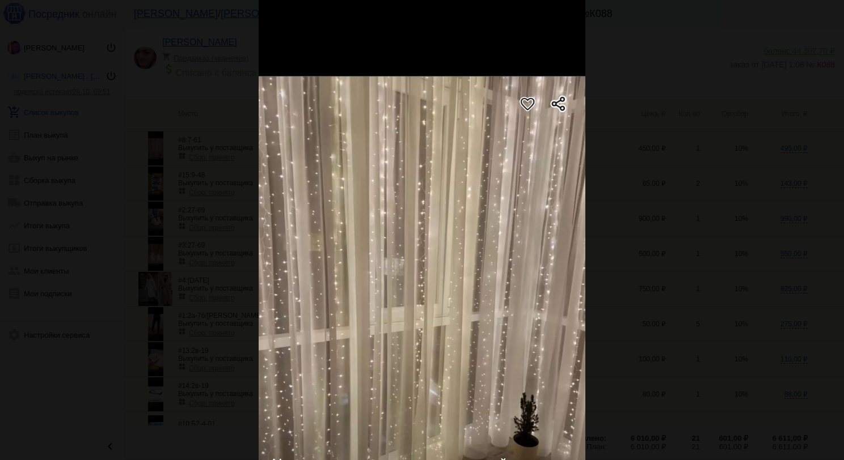
scroll to position [113, 0]
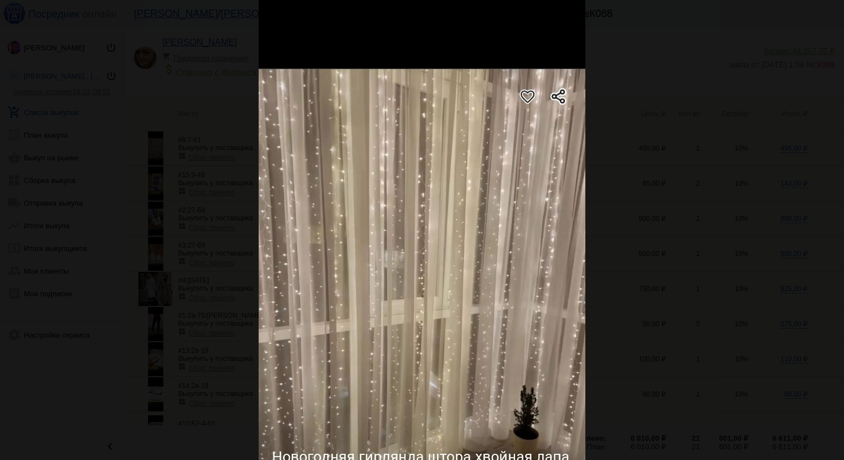
click at [349, 213] on img at bounding box center [422, 286] width 327 height 726
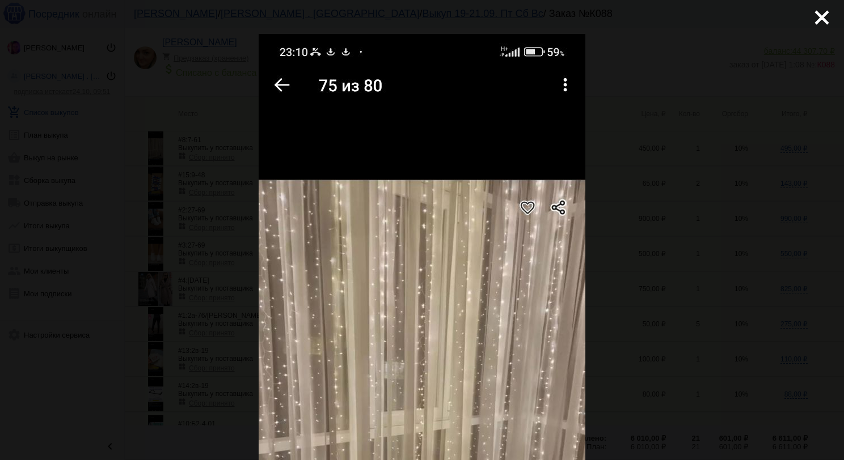
scroll to position [0, 0]
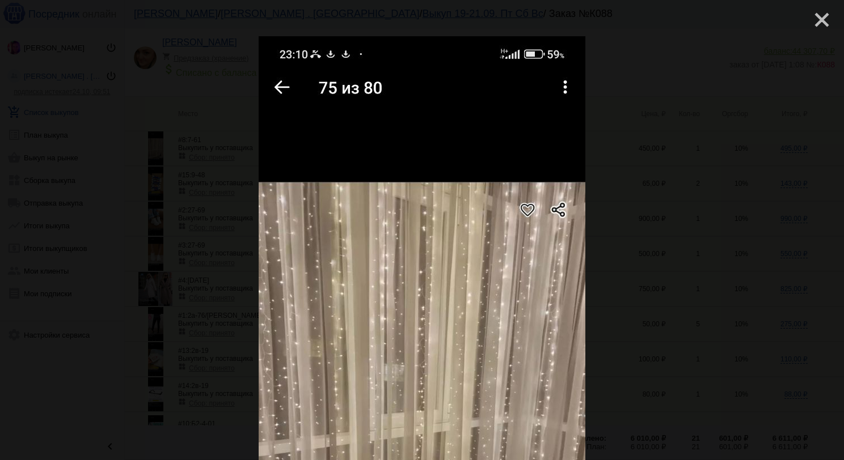
click at [816, 15] on mat-icon "close" at bounding box center [817, 16] width 14 height 14
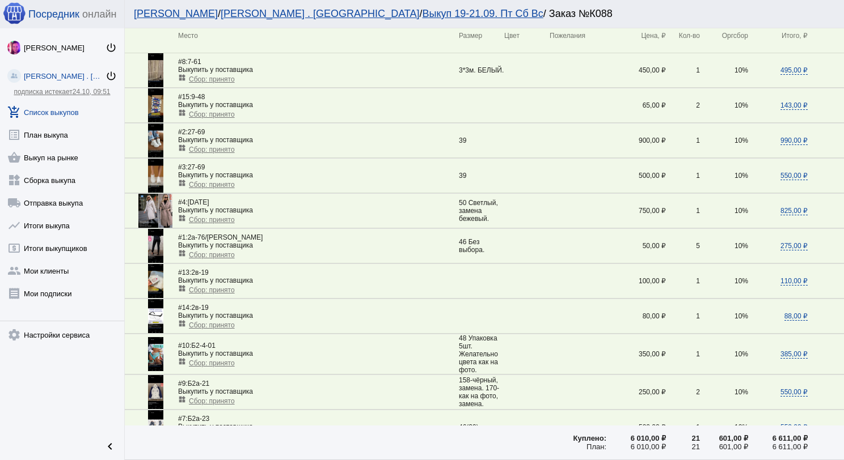
scroll to position [113, 0]
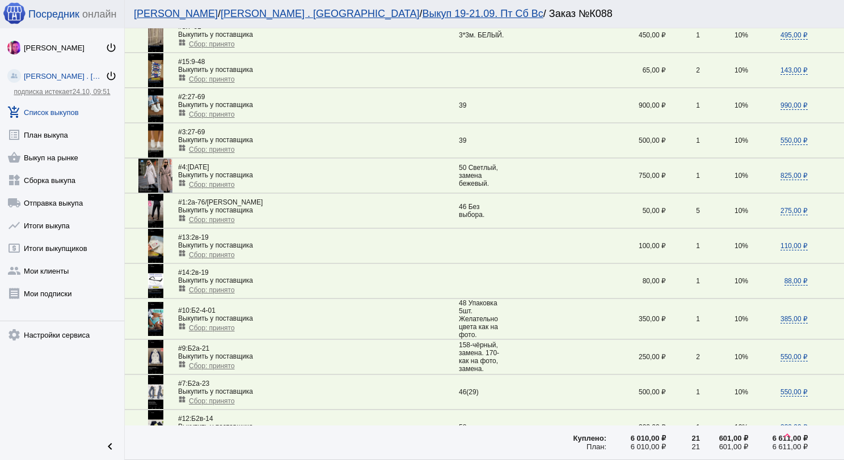
click at [79, 115] on link "add_shopping_cart Список выкупов" at bounding box center [62, 110] width 124 height 23
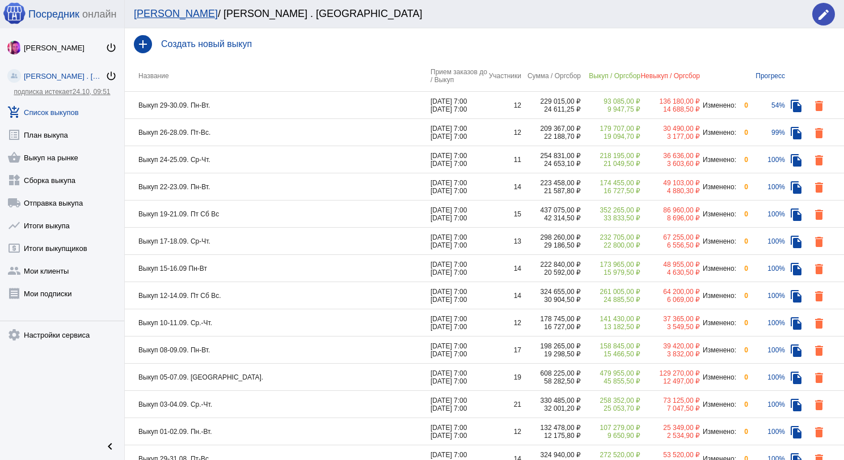
click at [306, 103] on td "Выкуп 29-30.09. Пн-Вт." at bounding box center [278, 105] width 306 height 27
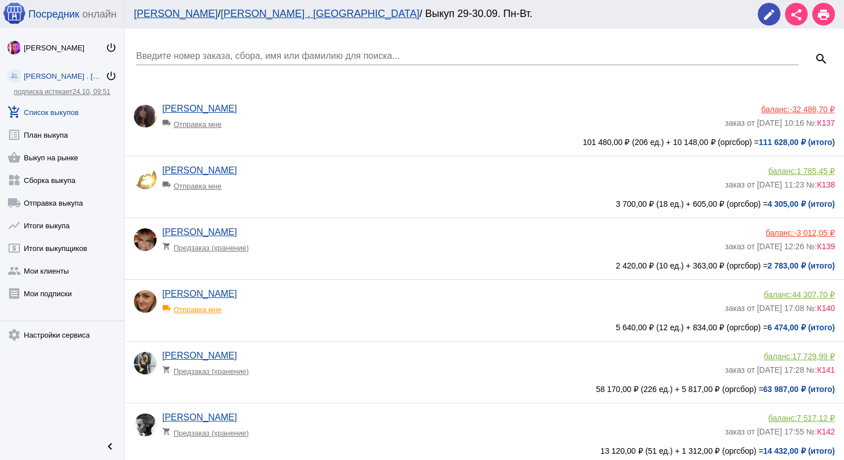
click at [472, 107] on div "[PERSON_NAME] local_shipping Отправка мне" at bounding box center [443, 119] width 562 height 31
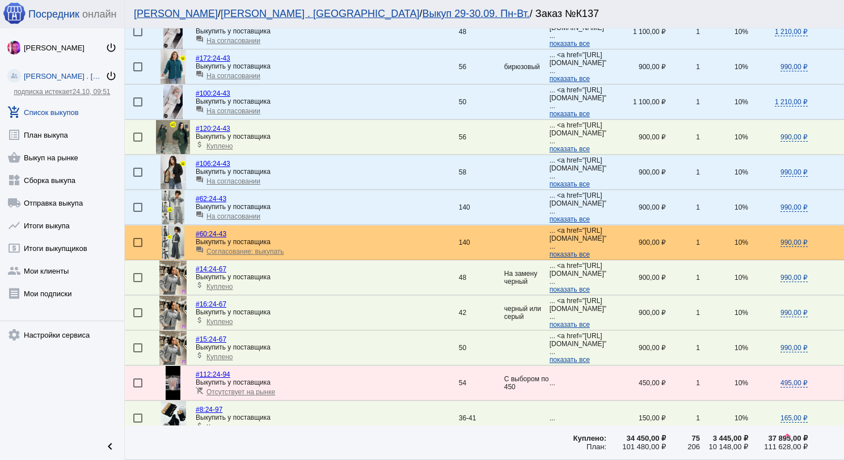
scroll to position [510, 0]
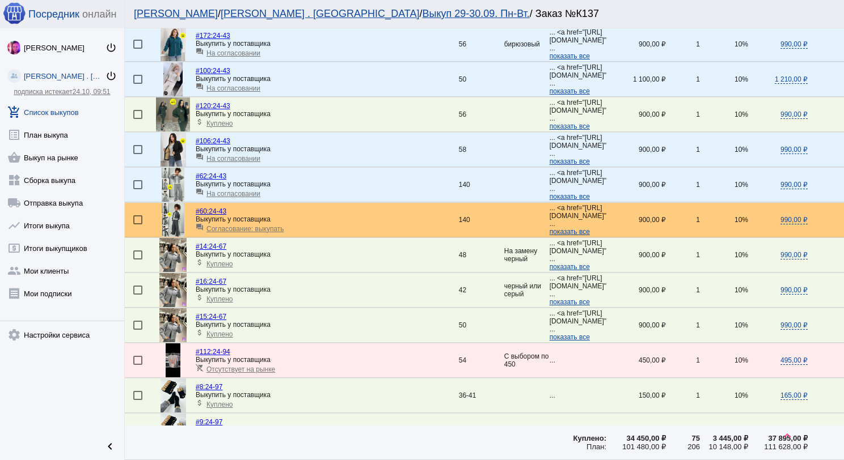
click at [232, 193] on span "На согласовании" at bounding box center [233, 194] width 54 height 8
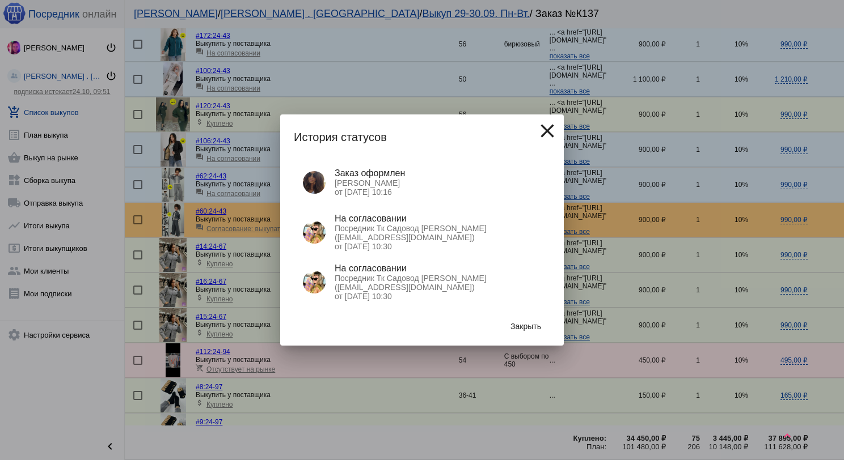
click at [538, 330] on span "Закрыть" at bounding box center [525, 326] width 31 height 9
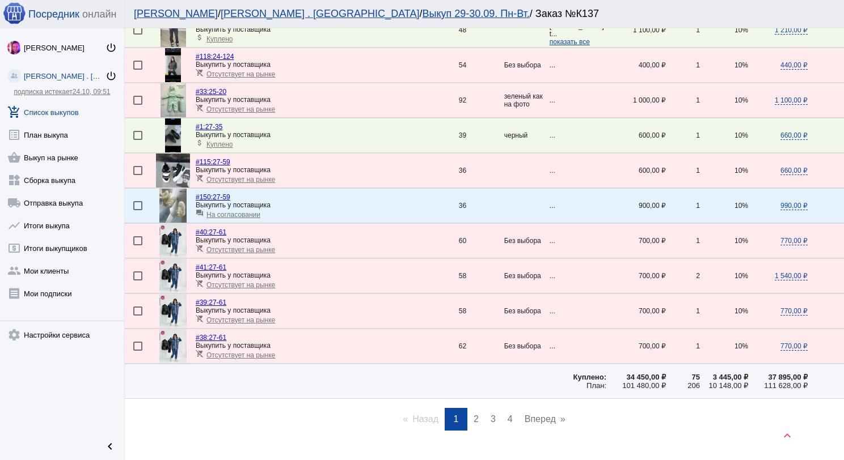
scroll to position [1522, 0]
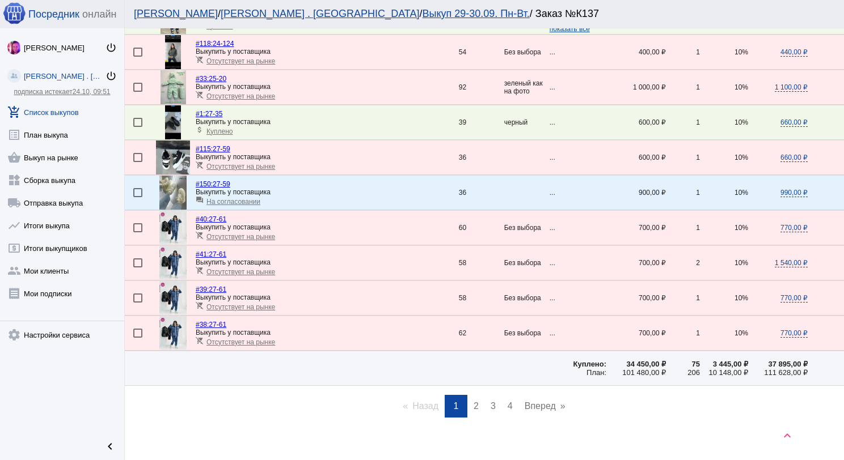
click at [473, 401] on span "2" at bounding box center [475, 406] width 5 height 10
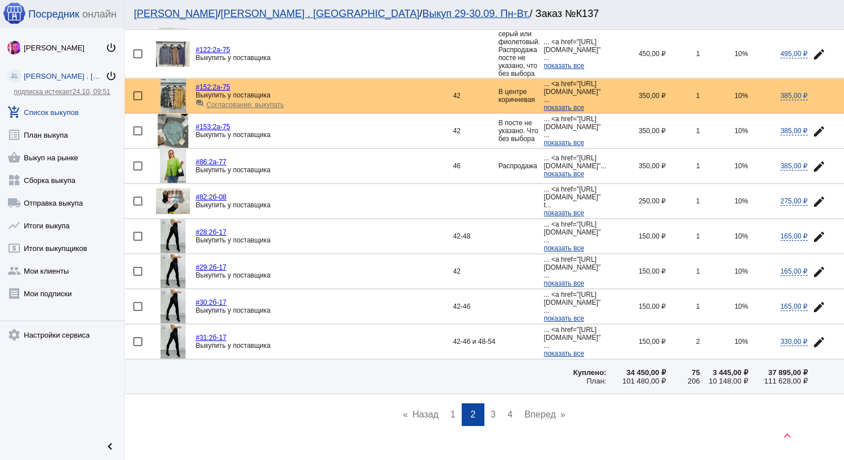
scroll to position [1538, 0]
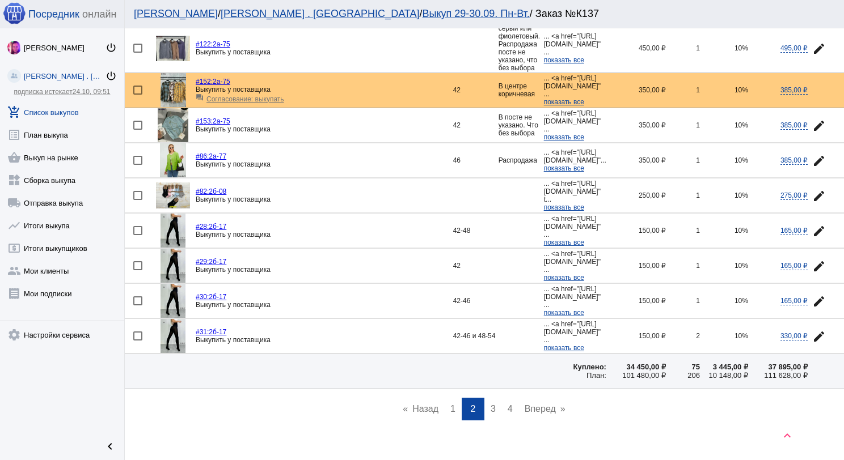
click at [492, 398] on link "page 3" at bounding box center [493, 409] width 16 height 23
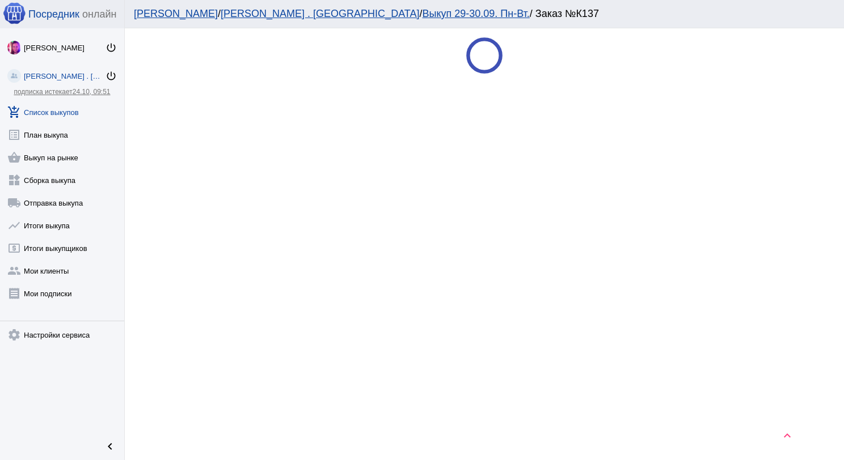
scroll to position [0, 0]
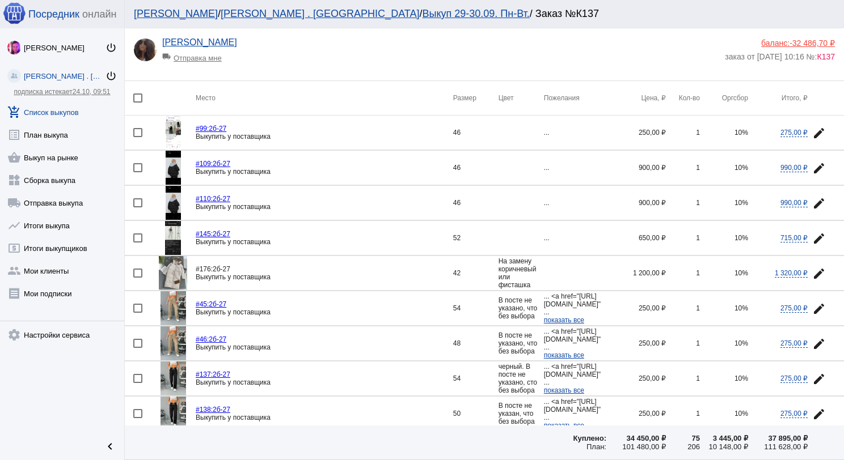
click at [806, 41] on span "-32 486,70 ₽" at bounding box center [811, 43] width 45 height 9
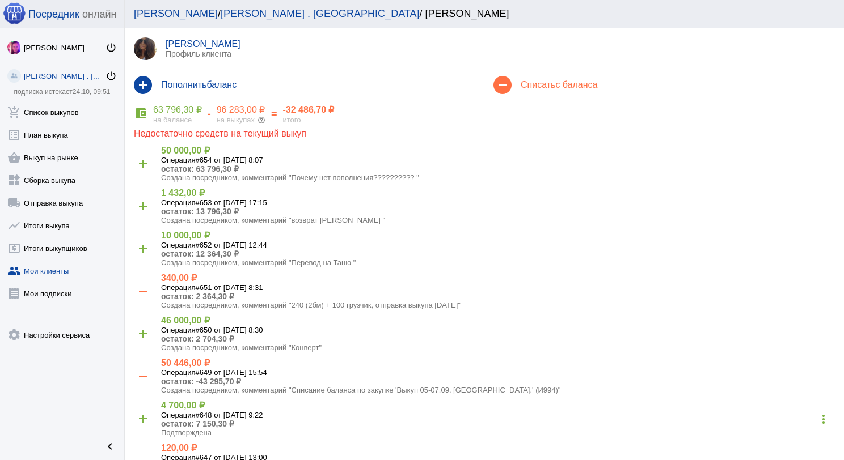
click at [254, 116] on div "на выкупах help_outline" at bounding box center [241, 120] width 49 height 9
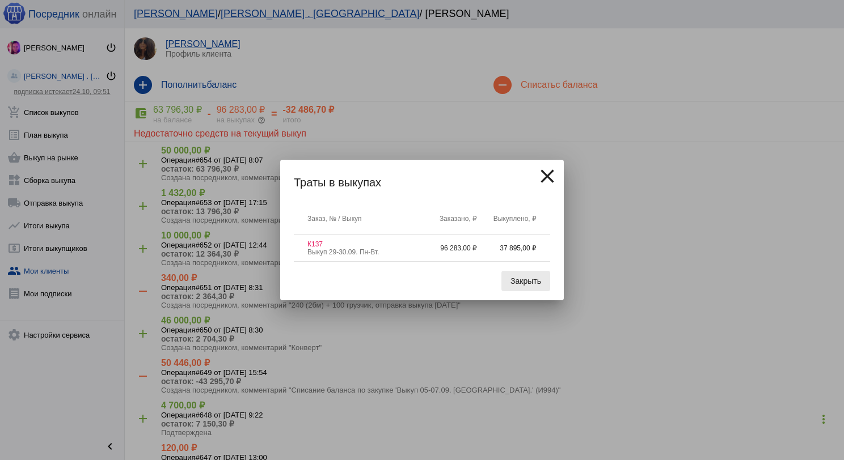
click at [520, 284] on span "Закрыть" at bounding box center [525, 281] width 31 height 9
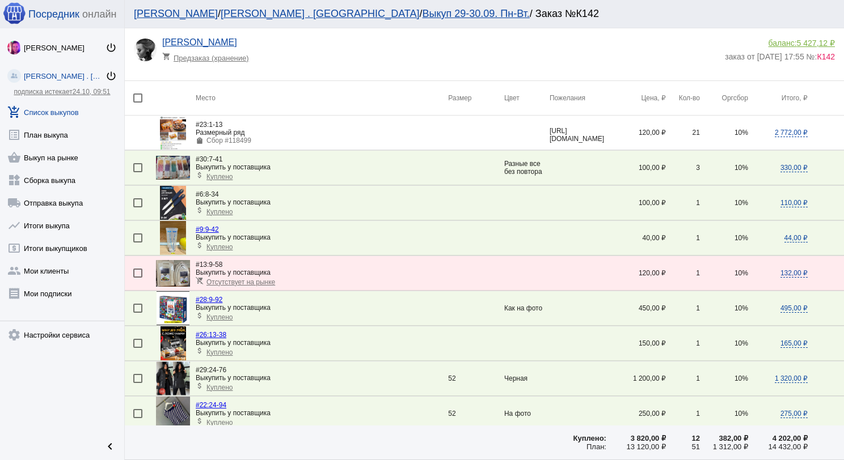
click at [63, 106] on link "add_shopping_cart Список выкупов" at bounding box center [62, 110] width 124 height 23
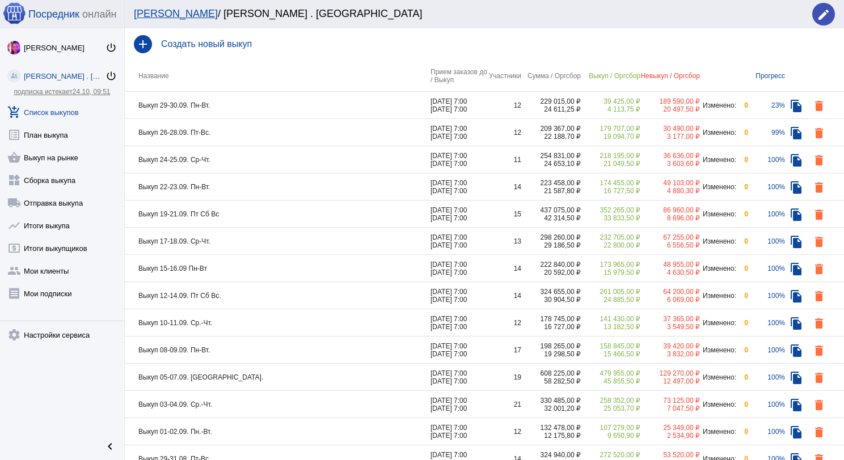
click at [261, 104] on td "Выкуп 29-30.09. Пн-Вт." at bounding box center [278, 105] width 306 height 27
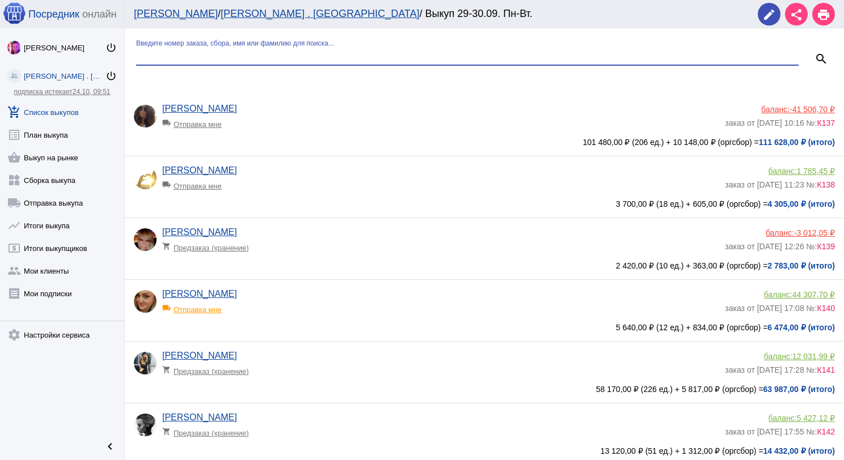
click at [248, 61] on input "Введите номер заказа, сбора, имя или фамилию для поиска..." at bounding box center [467, 56] width 662 height 10
type input "серг"
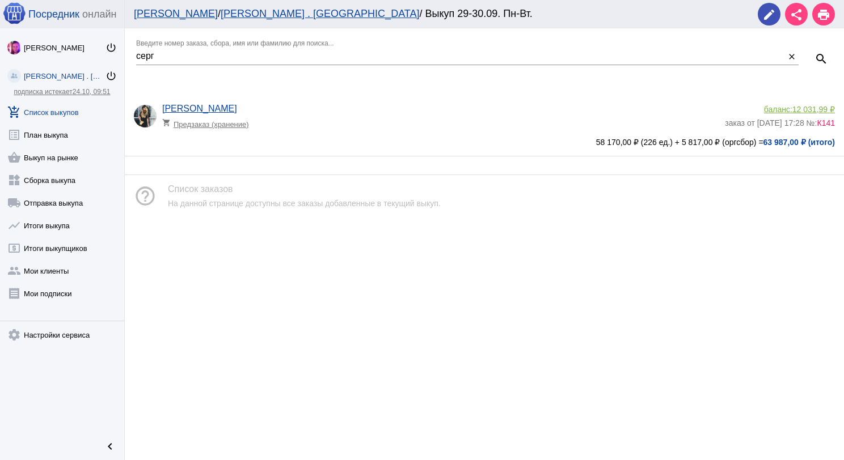
click at [820, 109] on span "12 031,99 ₽" at bounding box center [813, 109] width 43 height 9
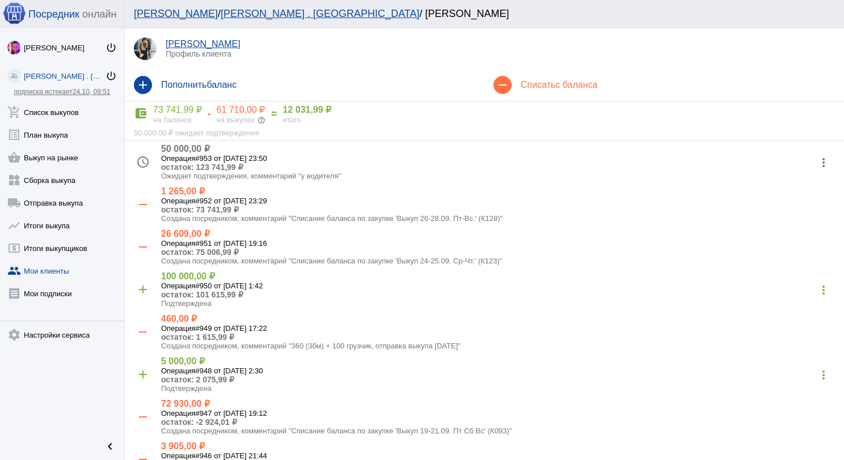
click at [565, 89] on span "с баланса" at bounding box center [576, 85] width 42 height 10
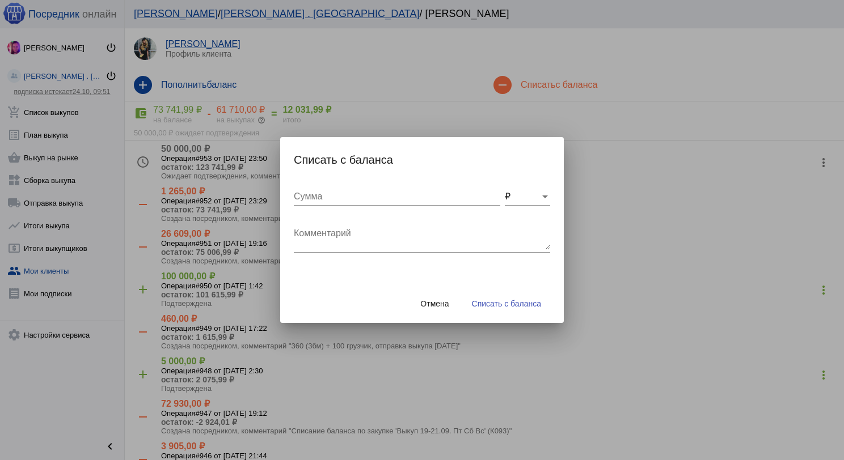
click at [304, 189] on div "Сумма" at bounding box center [397, 193] width 206 height 26
type input "50"
click at [331, 240] on textarea "Комментарий" at bounding box center [422, 238] width 256 height 23
type textarea "#72. поиск поста, не прописан 2-рр"
click at [517, 308] on button "Списать с баланса" at bounding box center [506, 304] width 87 height 20
